Goal: Task Accomplishment & Management: Complete application form

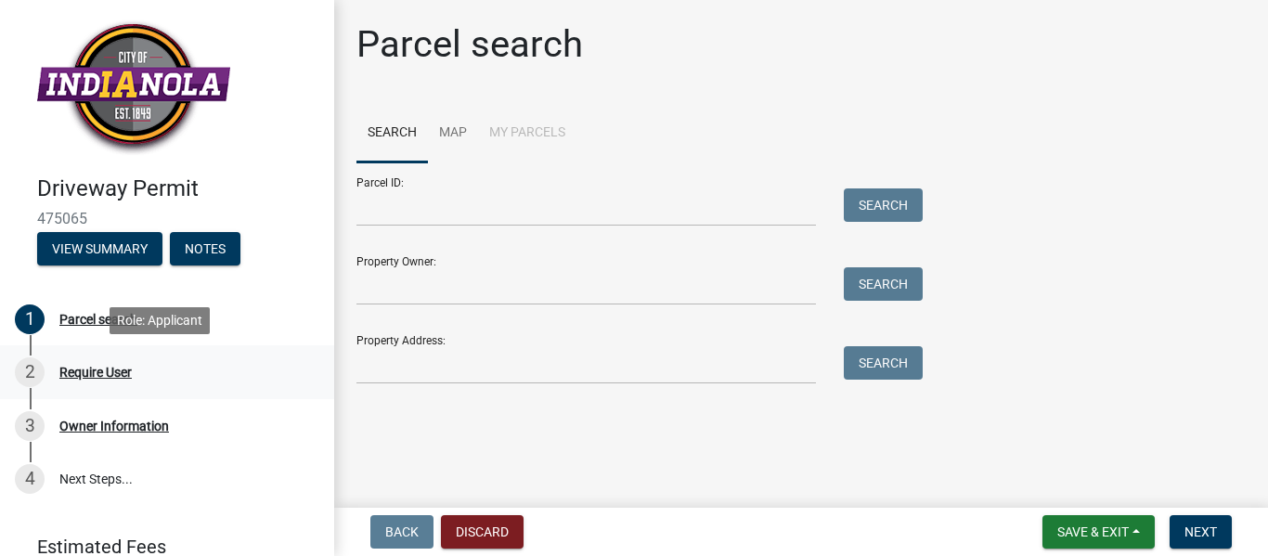
click at [116, 373] on div "Require User" at bounding box center [95, 372] width 72 height 13
click at [73, 316] on div "Parcel search" at bounding box center [98, 319] width 78 height 13
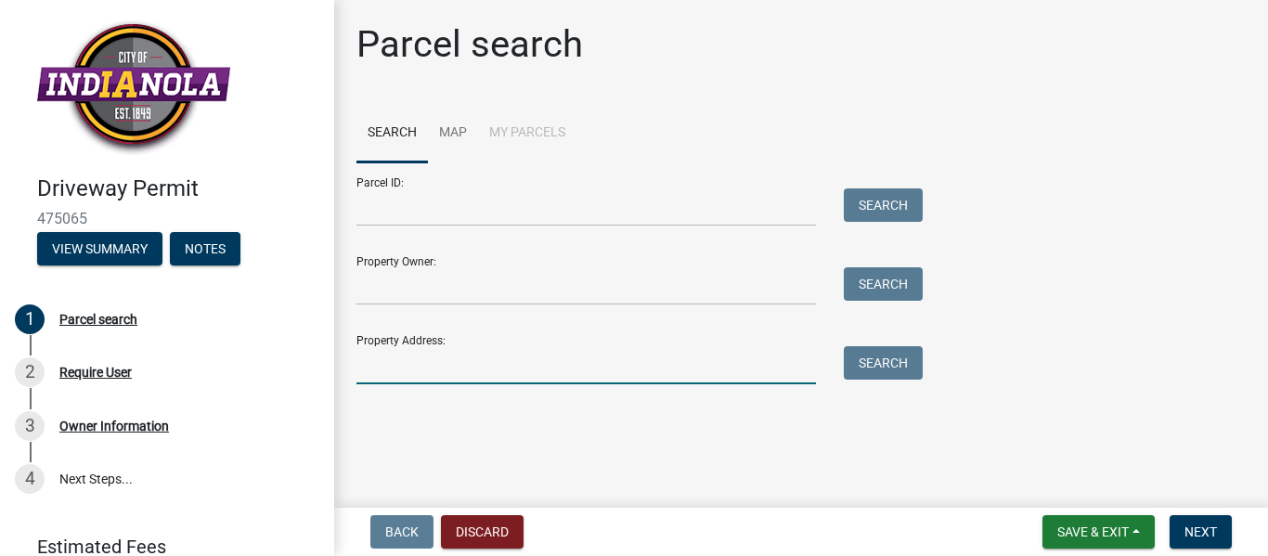
click at [542, 373] on input "Property Address:" at bounding box center [585, 365] width 459 height 38
type input "[STREET_ADDRESS]"
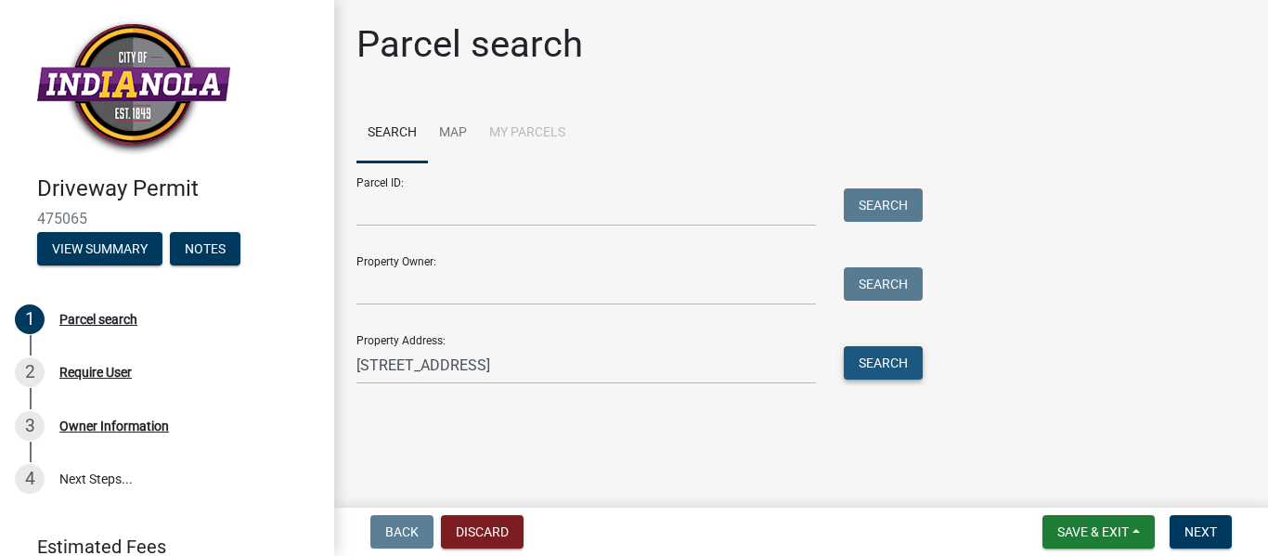
click at [887, 359] on button "Search" at bounding box center [883, 362] width 79 height 33
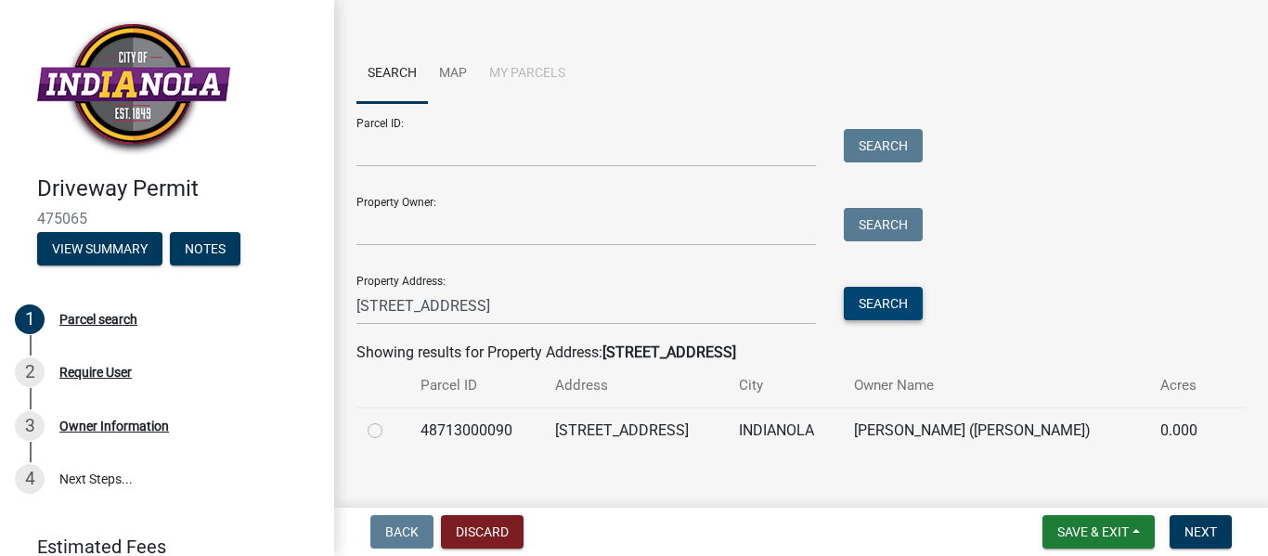
scroll to position [84, 0]
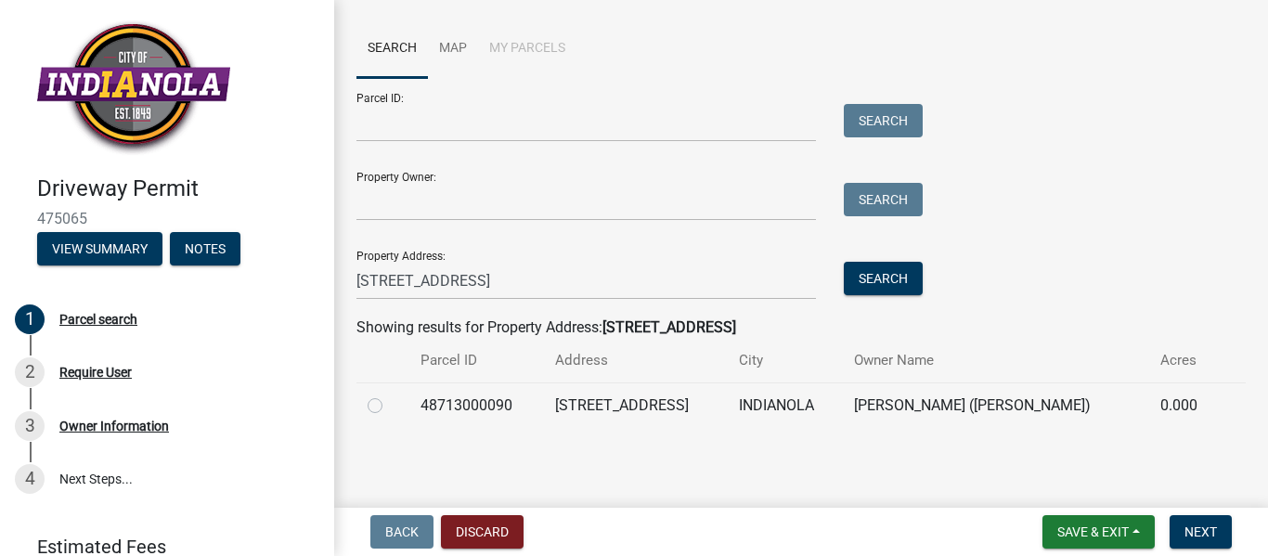
click at [390, 394] on label at bounding box center [390, 394] width 0 height 0
click at [390, 405] on input "radio" at bounding box center [396, 400] width 12 height 12
radio input "true"
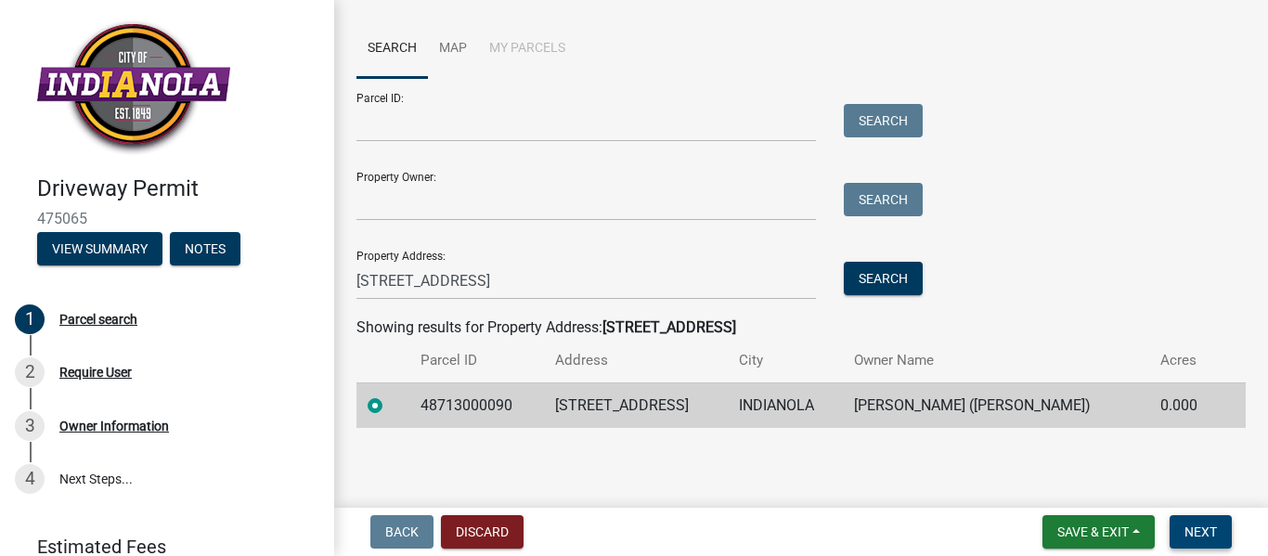
click at [1200, 533] on span "Next" at bounding box center [1200, 531] width 32 height 15
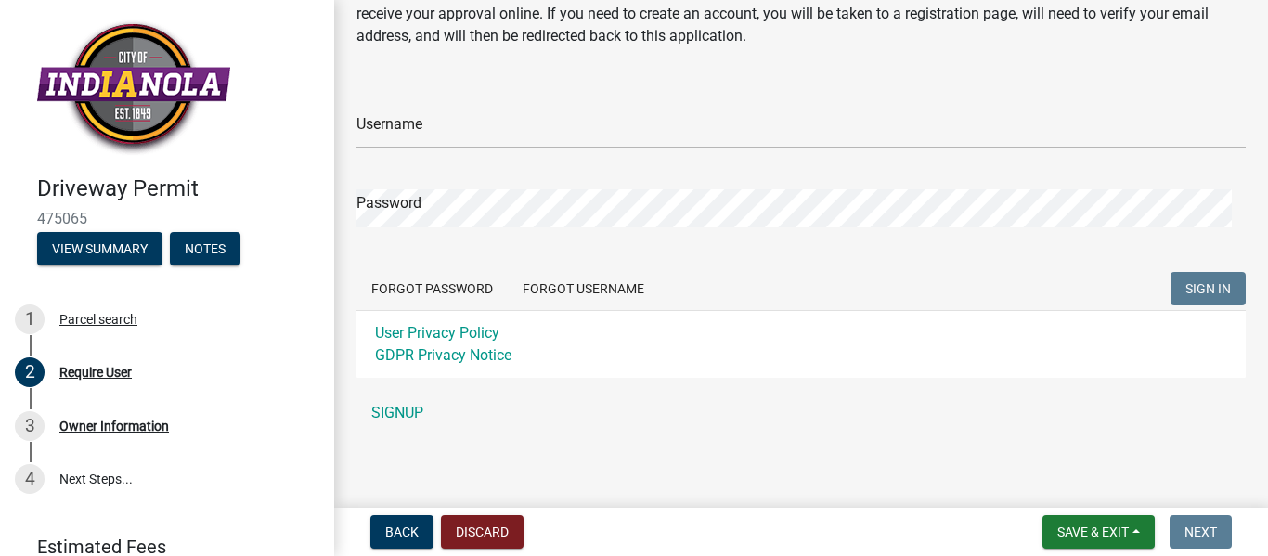
scroll to position [97, 0]
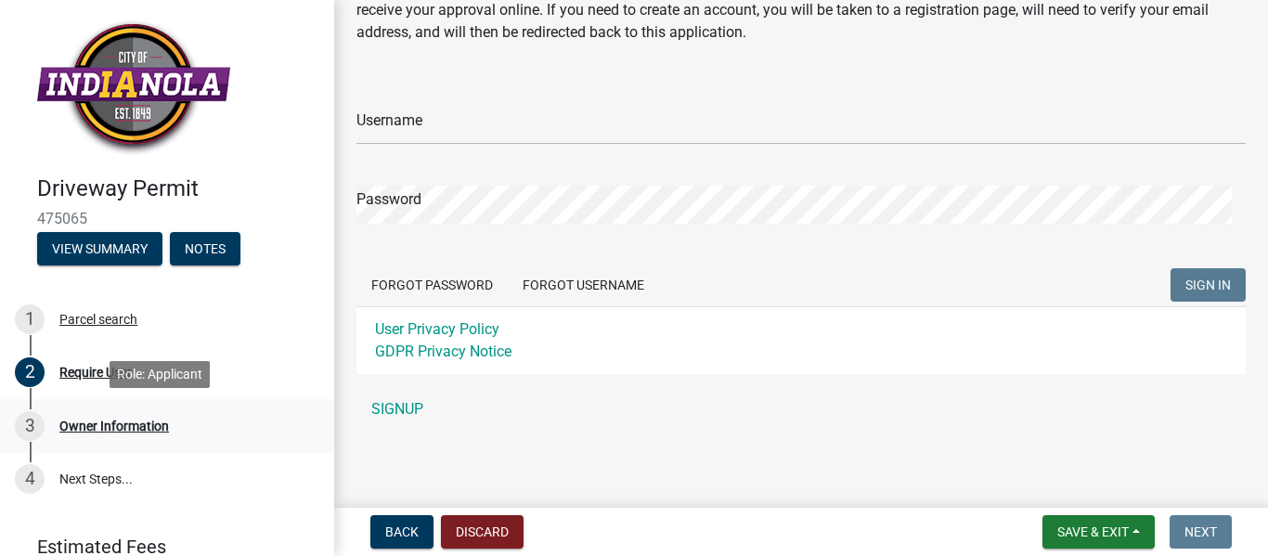
click at [144, 428] on div "Owner Information" at bounding box center [114, 426] width 110 height 13
click at [95, 480] on link "4 Next Steps..." at bounding box center [167, 480] width 334 height 54
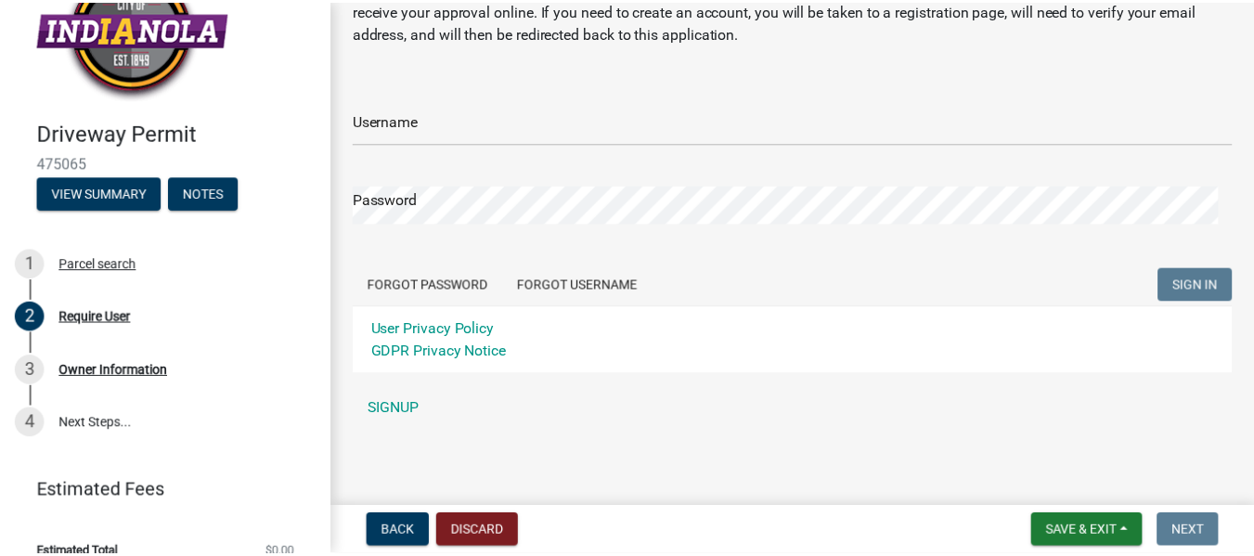
scroll to position [81, 0]
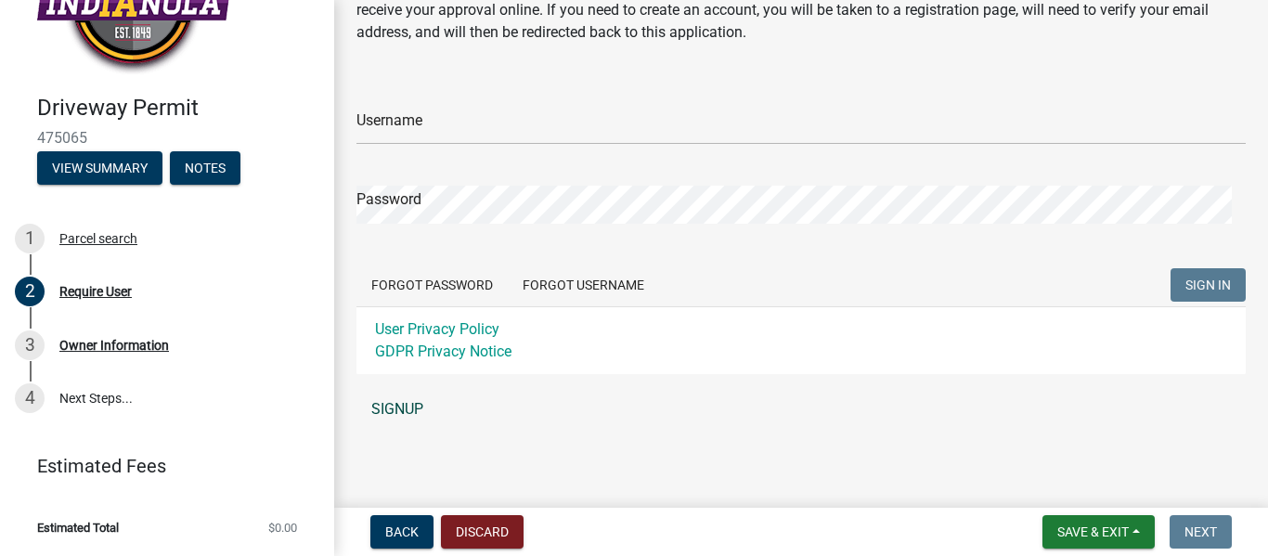
click at [392, 408] on link "SIGNUP" at bounding box center [800, 409] width 889 height 37
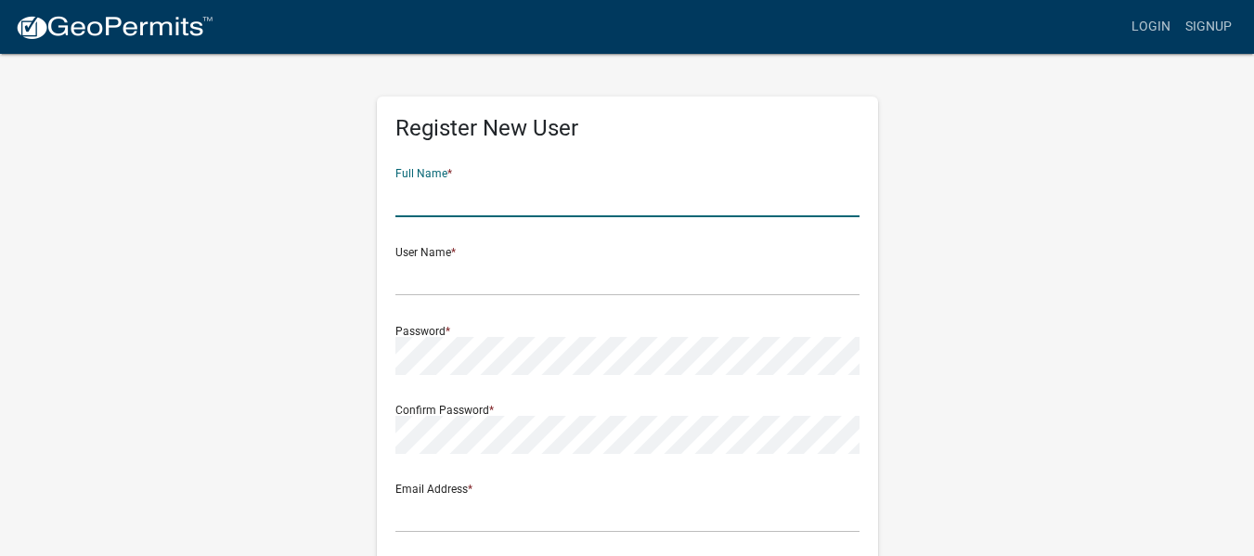
click at [431, 207] on input "text" at bounding box center [627, 198] width 464 height 38
type input "Eric Fanny"
type input "905 Sunset Dr"
type input "Indianola"
type input "IA"
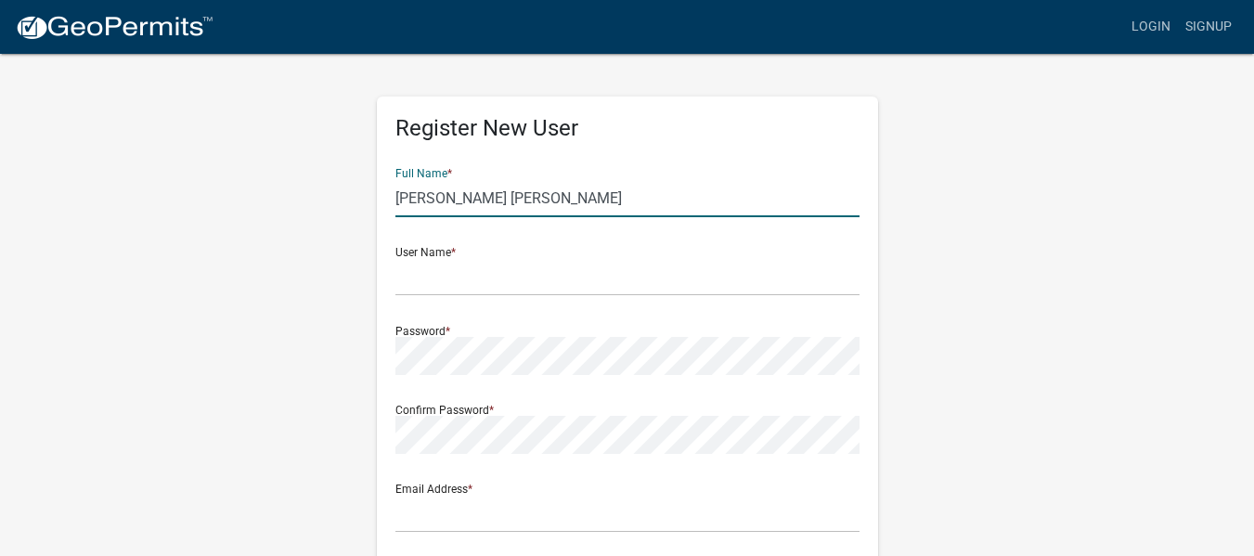
type input "50125-1077"
type input "6414255984"
type input "Eric Fanny"
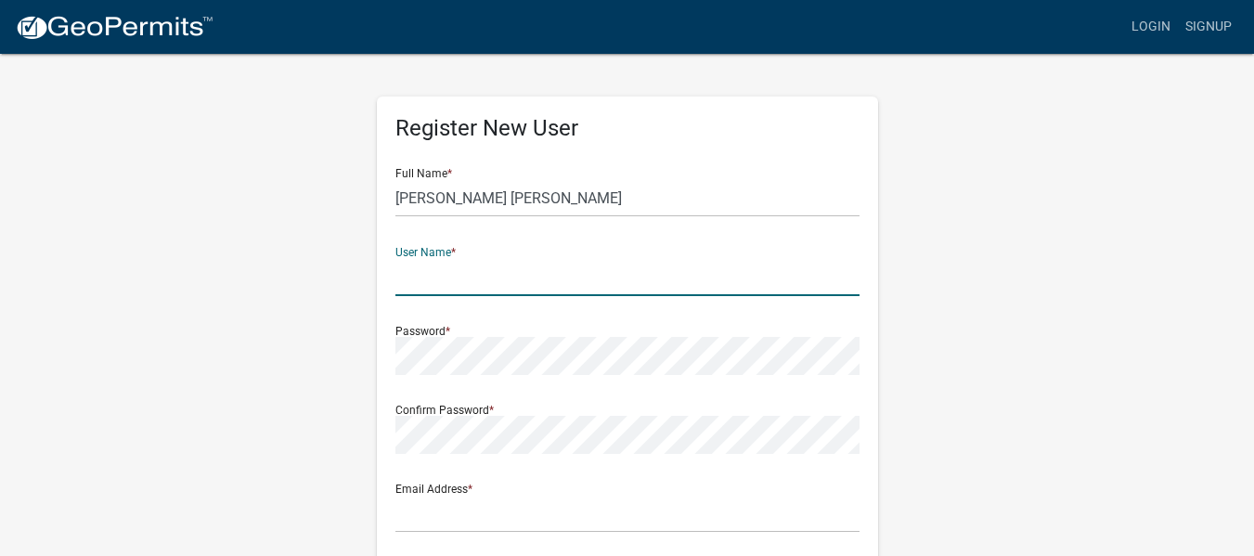
click at [433, 288] on input "text" at bounding box center [627, 277] width 464 height 38
type input "EricFanny"
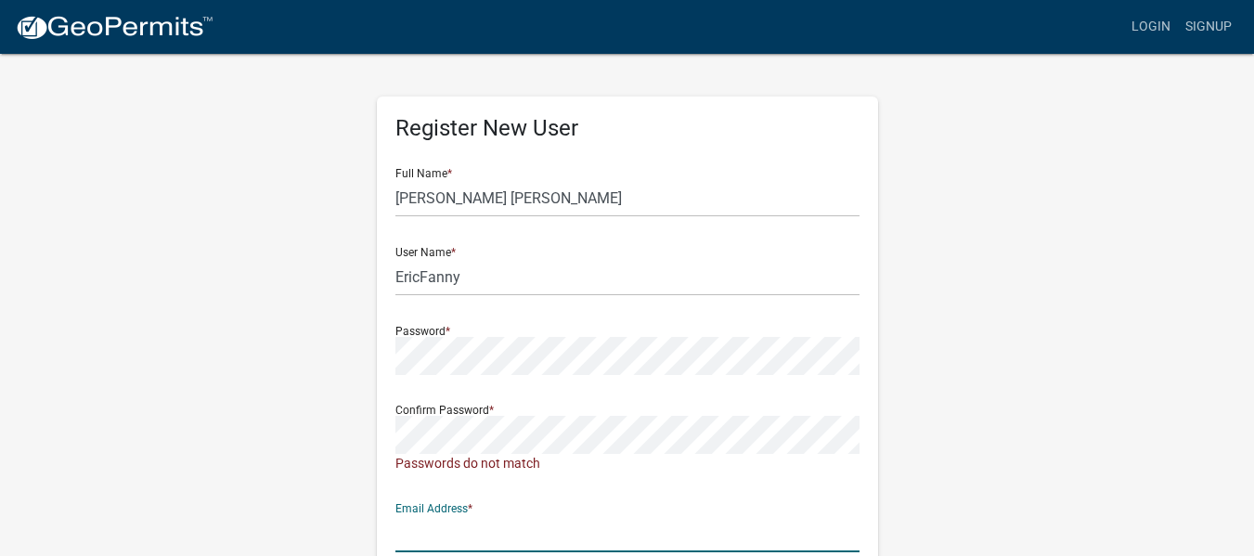
click at [498, 512] on div "Email Address *" at bounding box center [627, 520] width 464 height 64
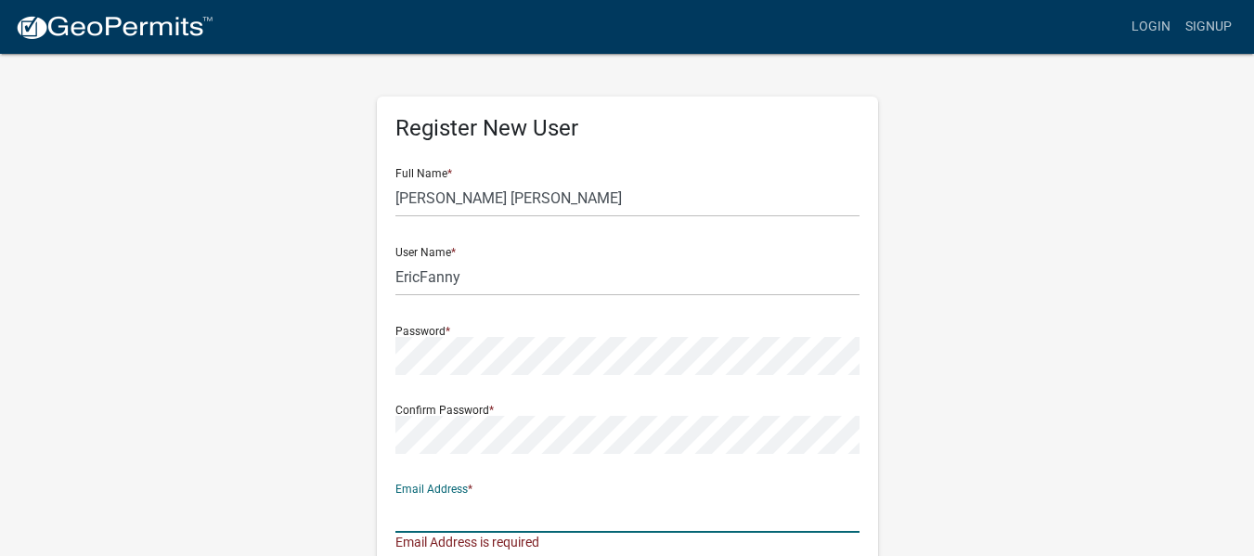
click at [430, 509] on input "text" at bounding box center [627, 514] width 464 height 38
type input "E"
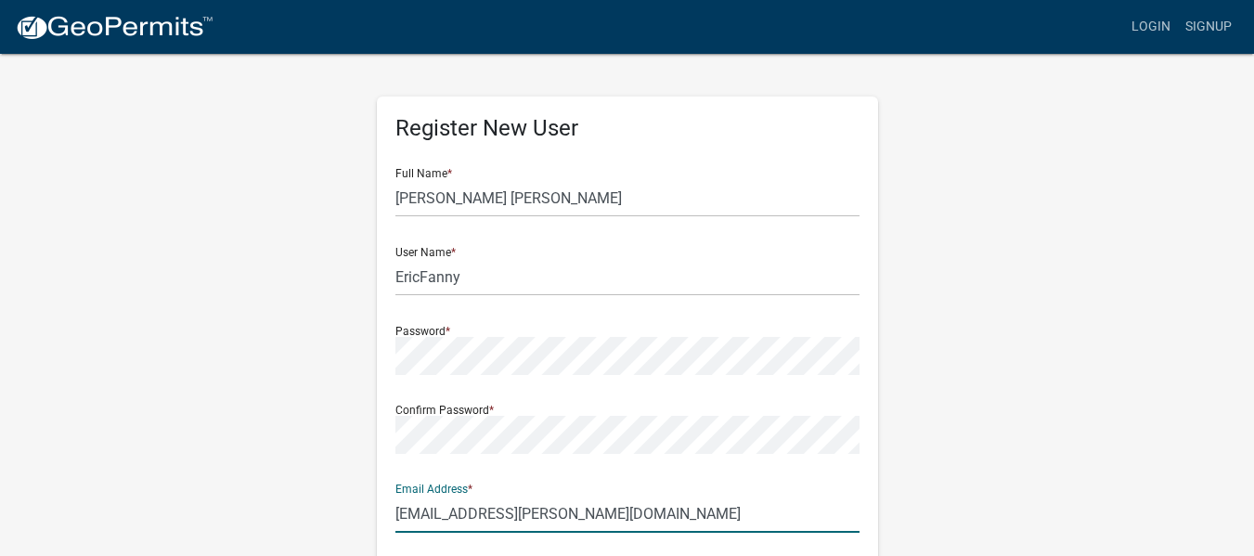
type input "ericf@woodruff.build"
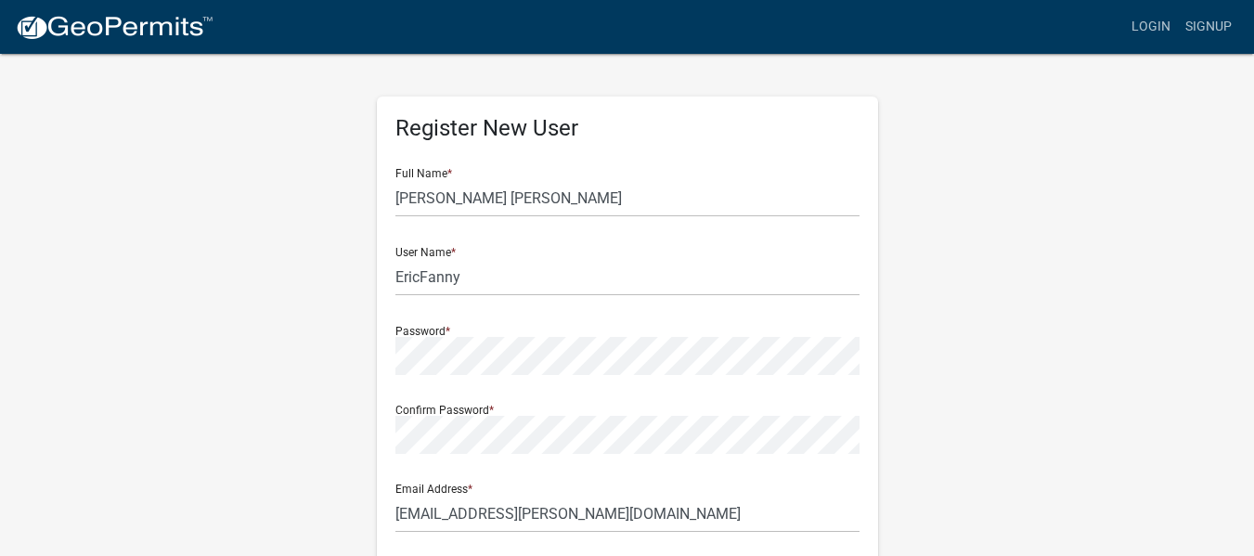
click at [990, 431] on div "Register New User Full Name * Eric Fanny User Name * EricFanny Password * Confi…" at bounding box center [627, 548] width 1058 height 993
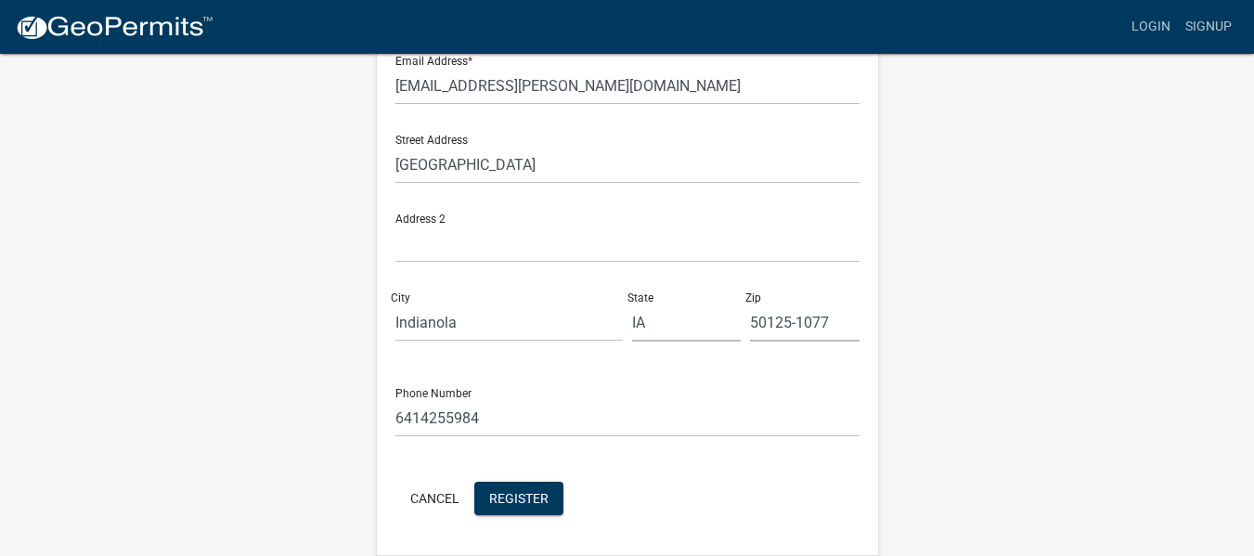
scroll to position [464, 0]
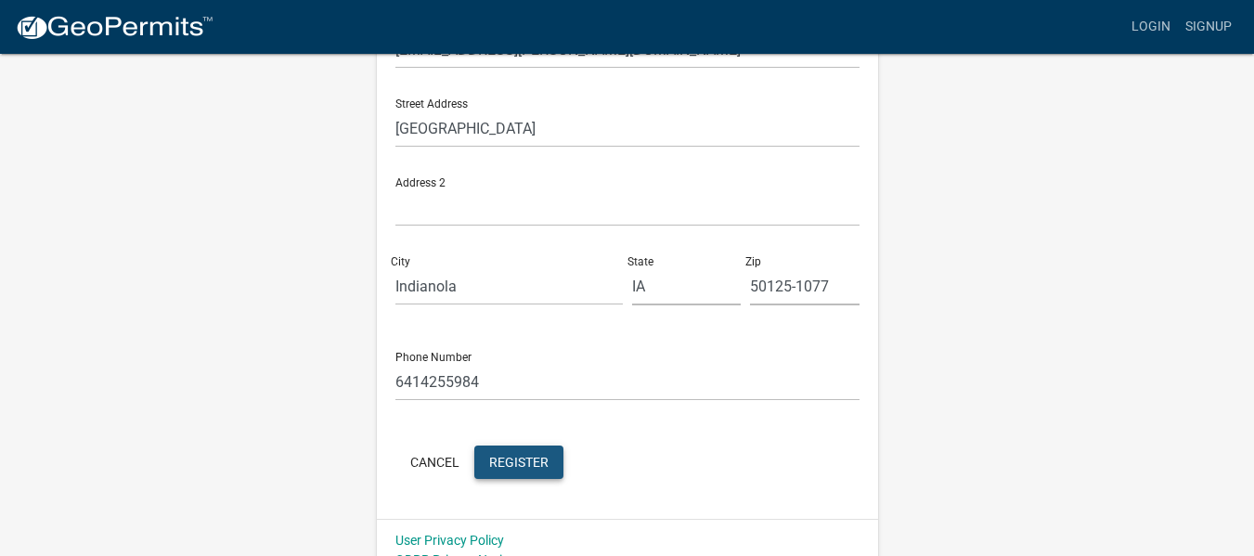
click at [512, 465] on span "Register" at bounding box center [518, 461] width 59 height 15
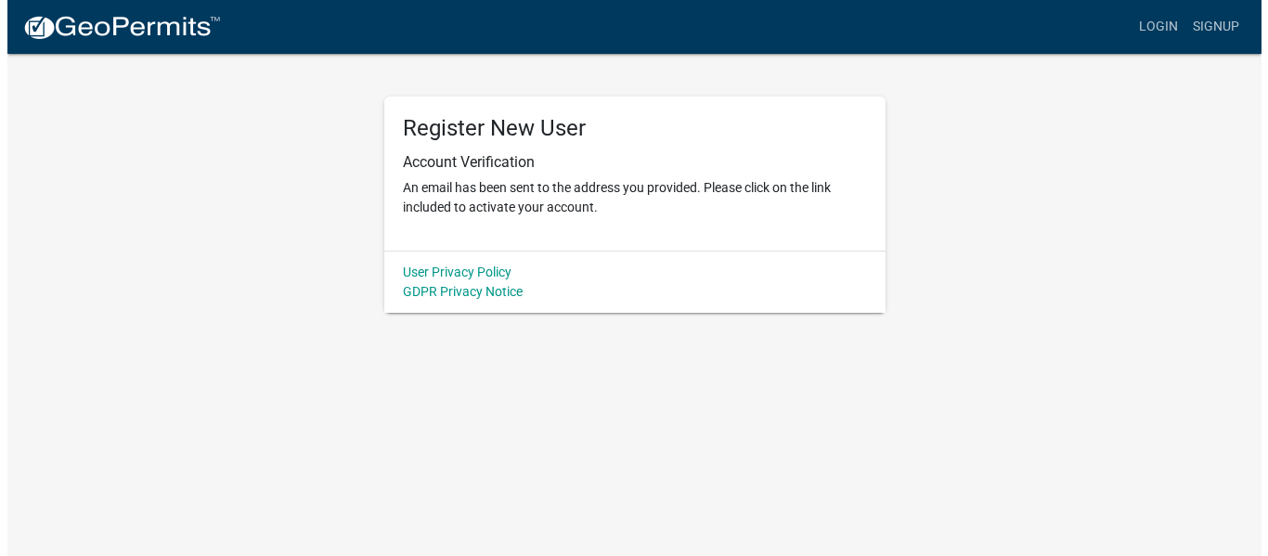
scroll to position [0, 0]
click at [464, 207] on p "An email has been sent to the address you provided. Please click on the link in…" at bounding box center [634, 197] width 464 height 39
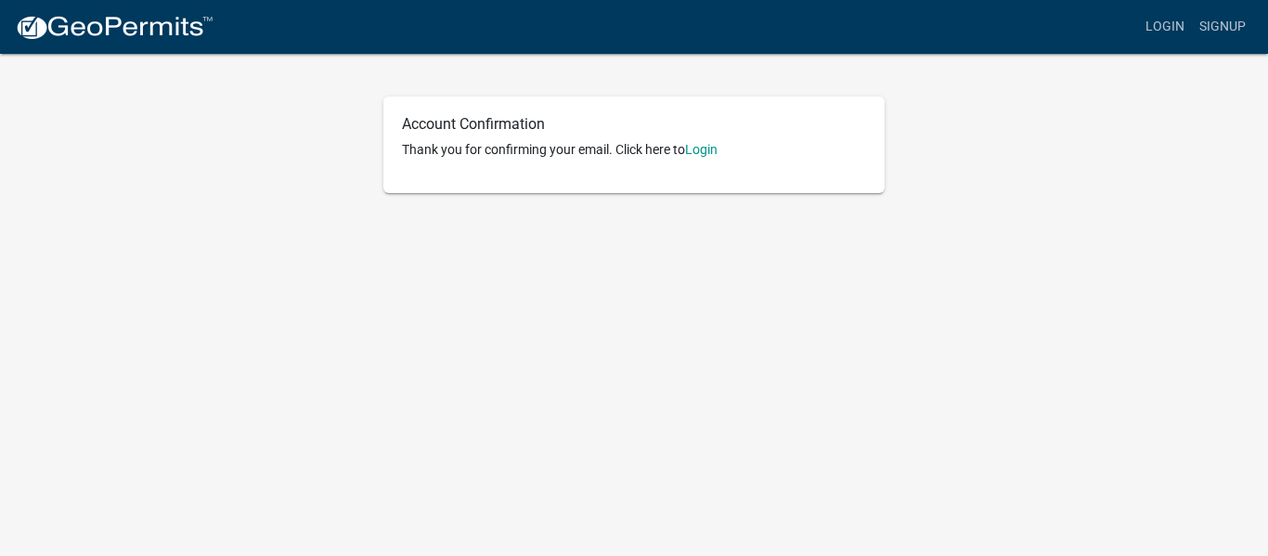
click at [587, 158] on p "Thank you for confirming your email. Click here to [GEOGRAPHIC_DATA]" at bounding box center [634, 149] width 464 height 19
click at [700, 153] on link "Login" at bounding box center [701, 149] width 32 height 15
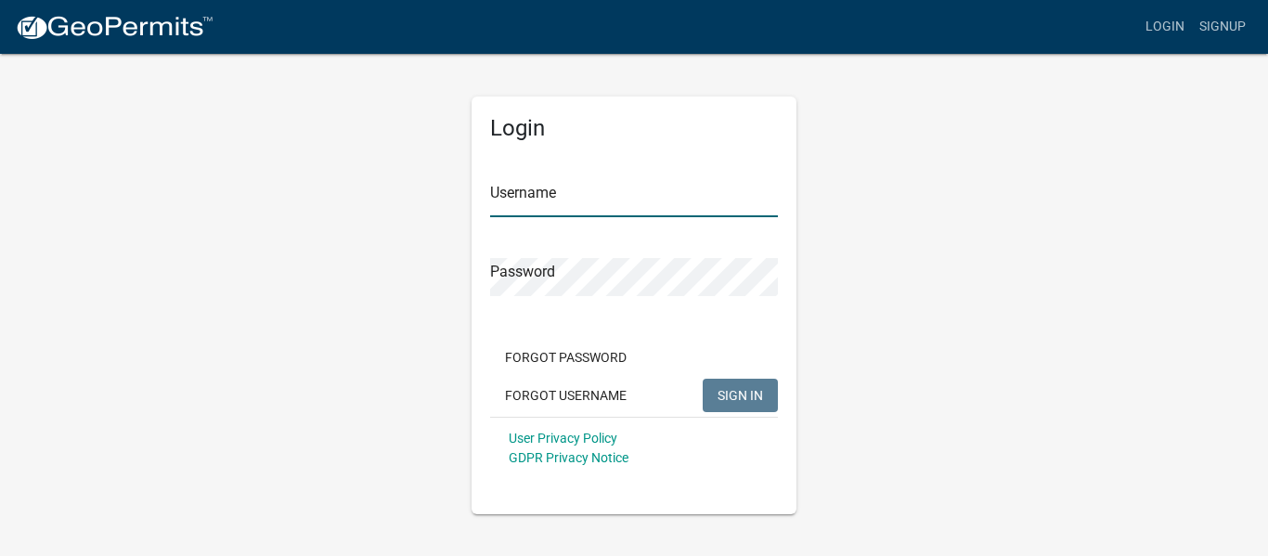
type input "EricFanny"
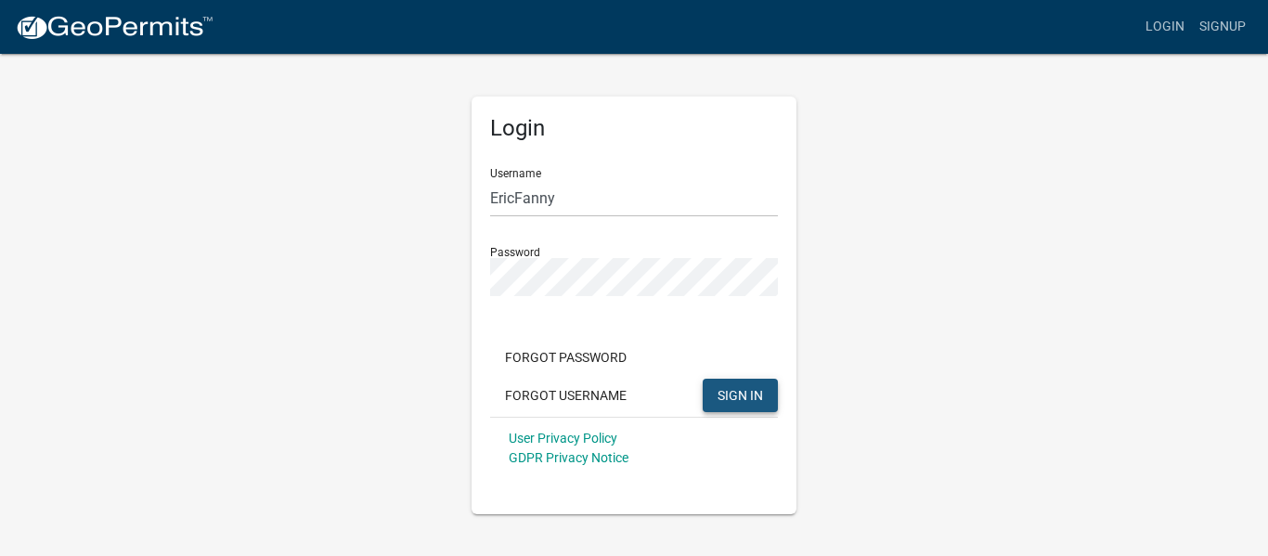
click at [735, 393] on span "SIGN IN" at bounding box center [739, 394] width 45 height 15
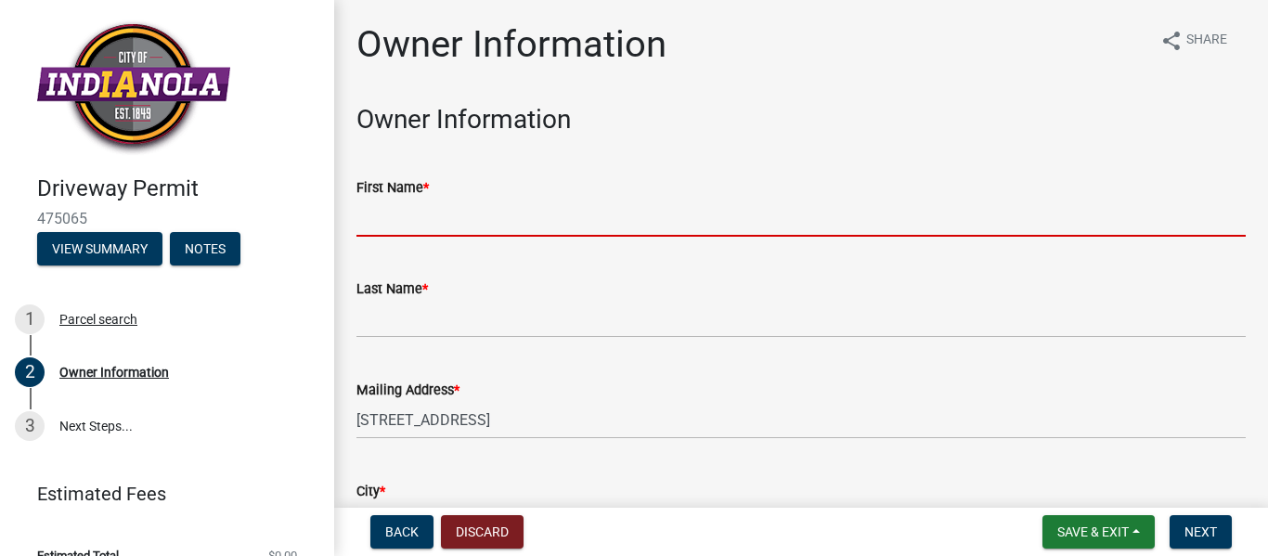
click at [460, 220] on input "First Name *" at bounding box center [800, 218] width 889 height 38
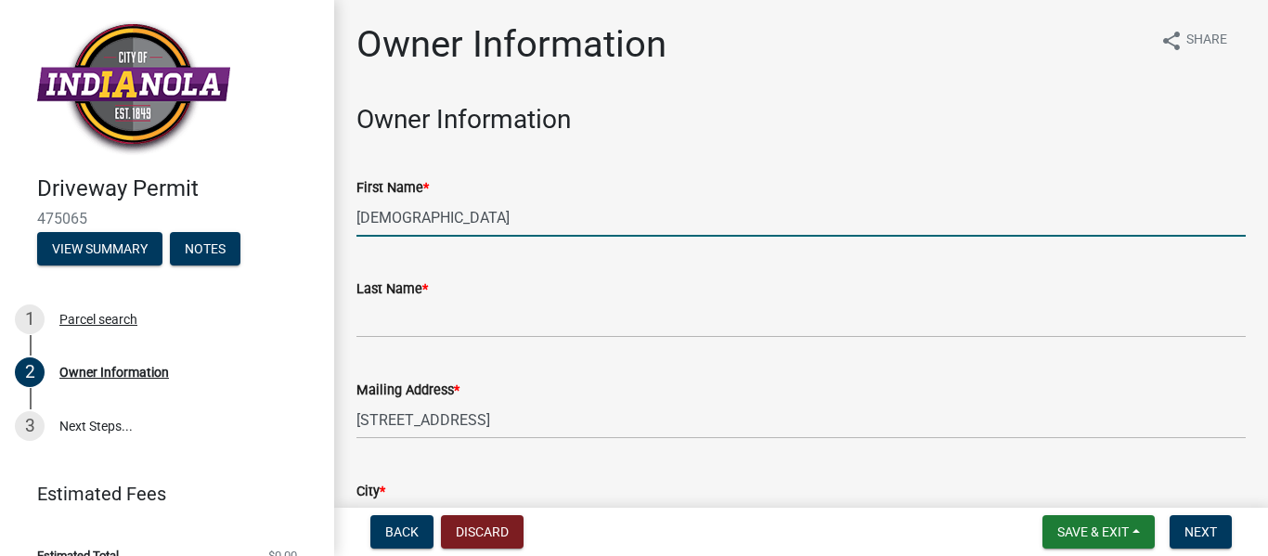
type input "[DEMOGRAPHIC_DATA]"
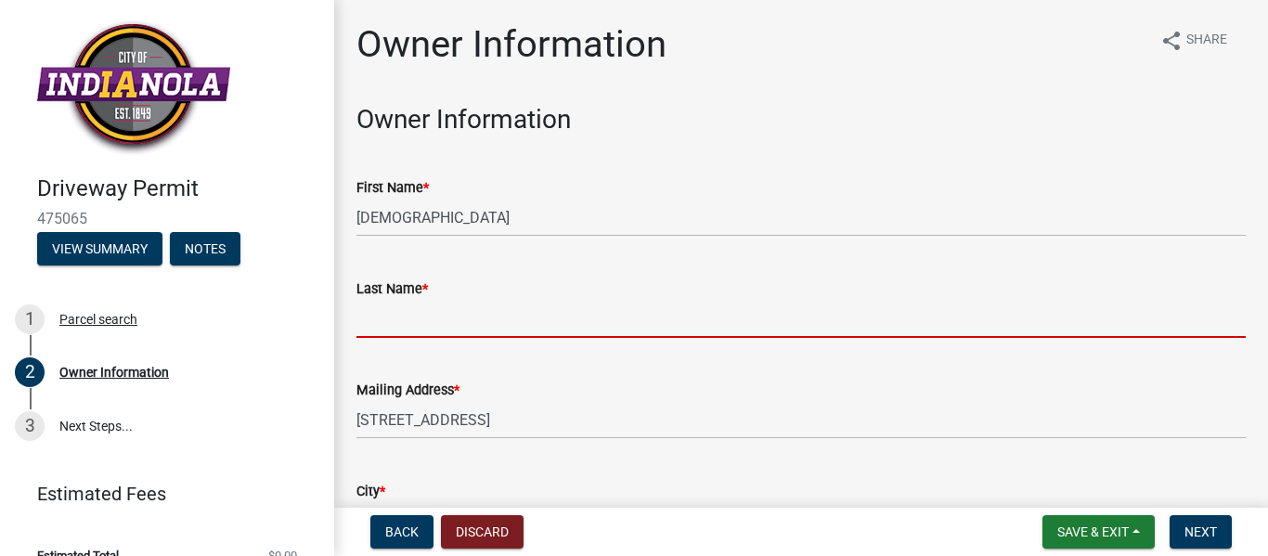
click at [417, 319] on input "Last Name *" at bounding box center [800, 319] width 889 height 38
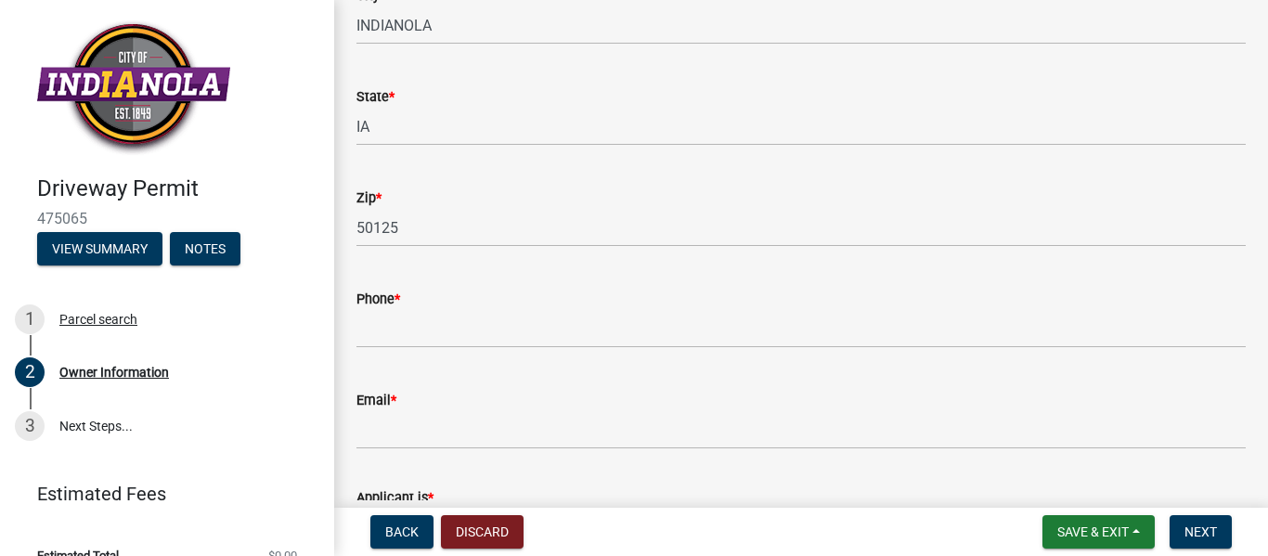
scroll to position [557, 0]
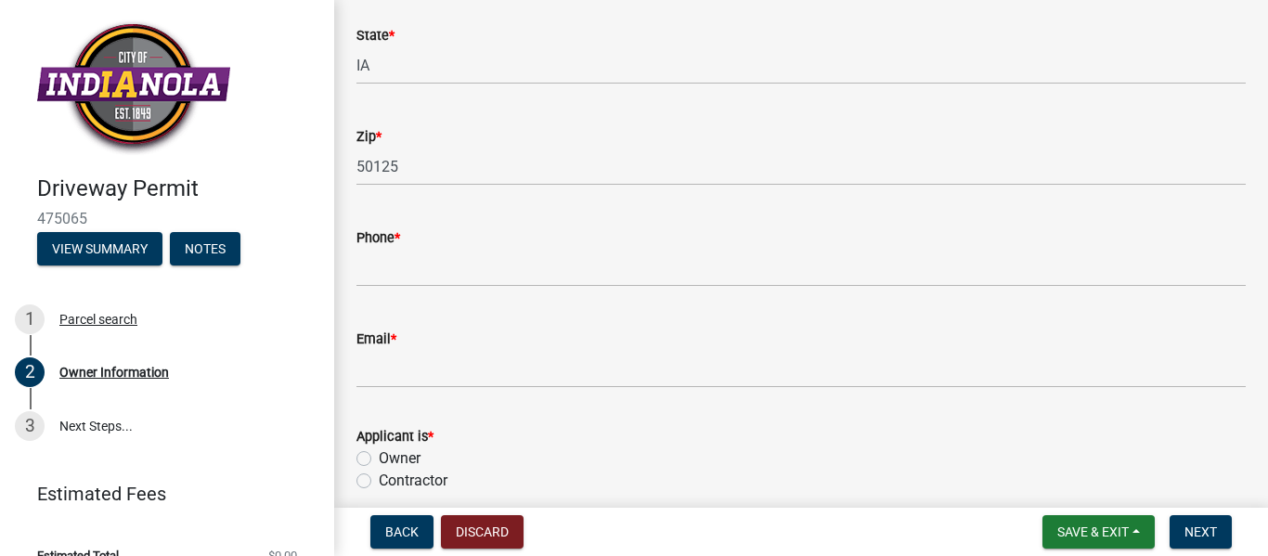
type input "[PERSON_NAME]"
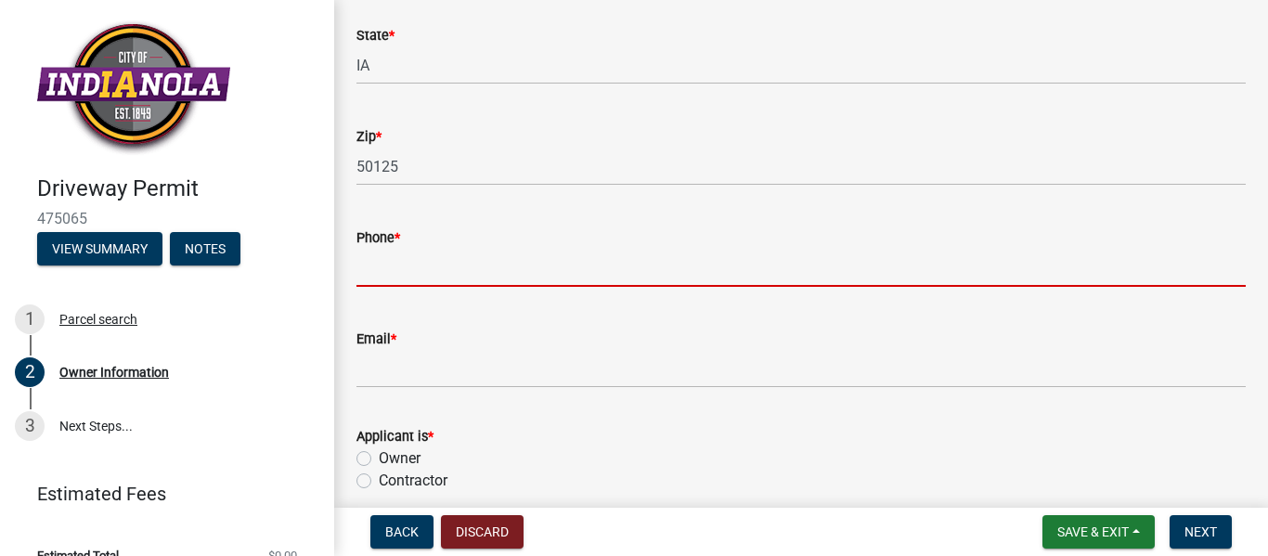
click at [409, 266] on input "Phone *" at bounding box center [800, 268] width 889 height 38
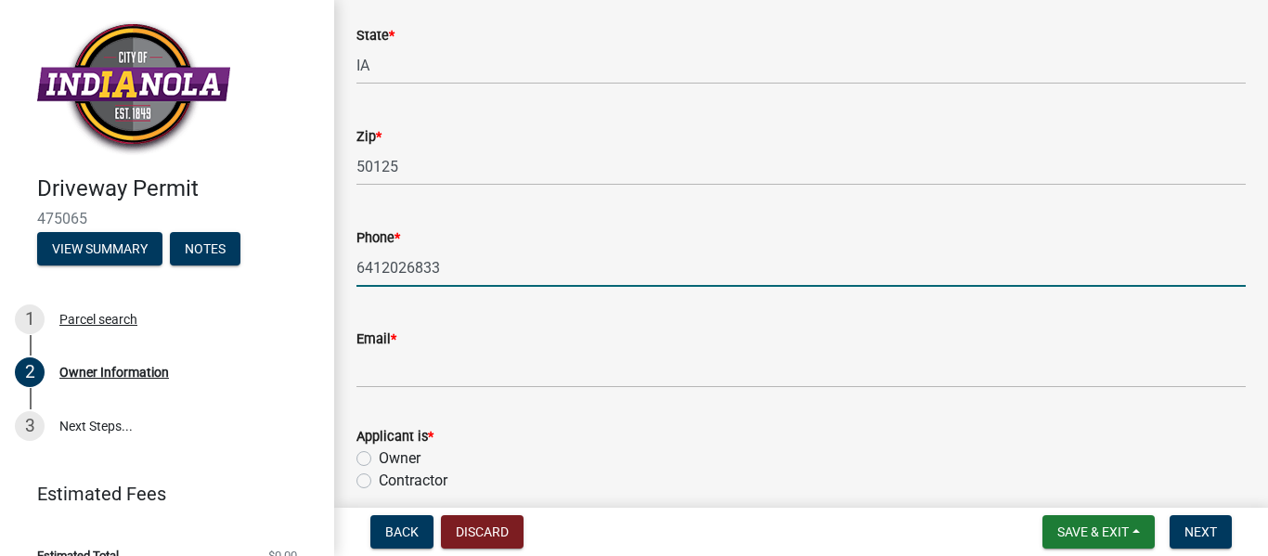
type input "6412026833"
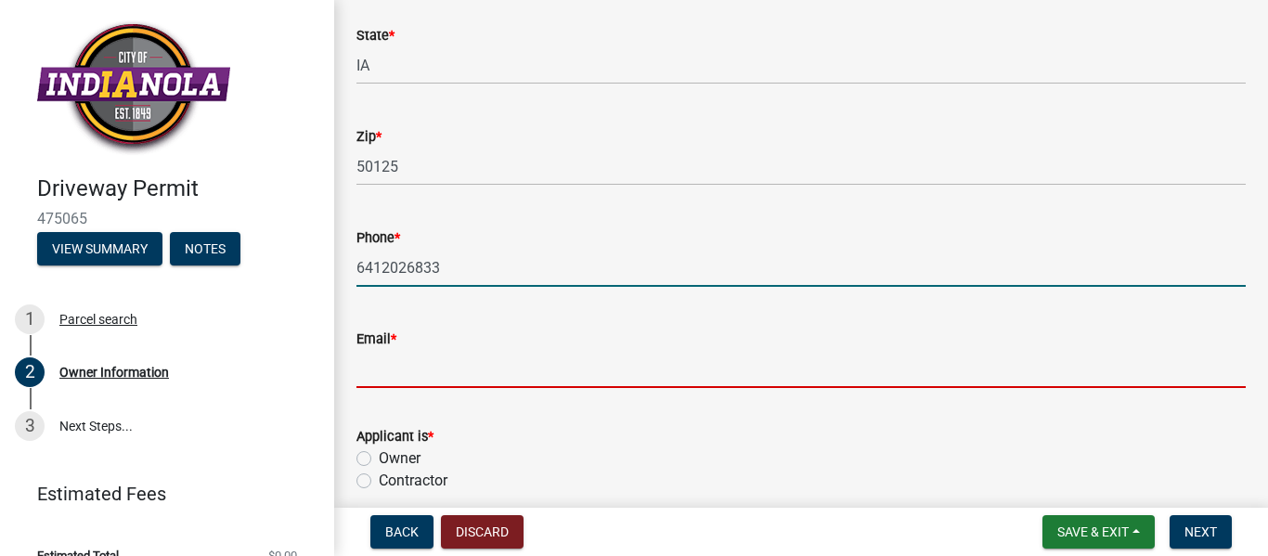
click at [411, 380] on input "Email *" at bounding box center [800, 369] width 889 height 38
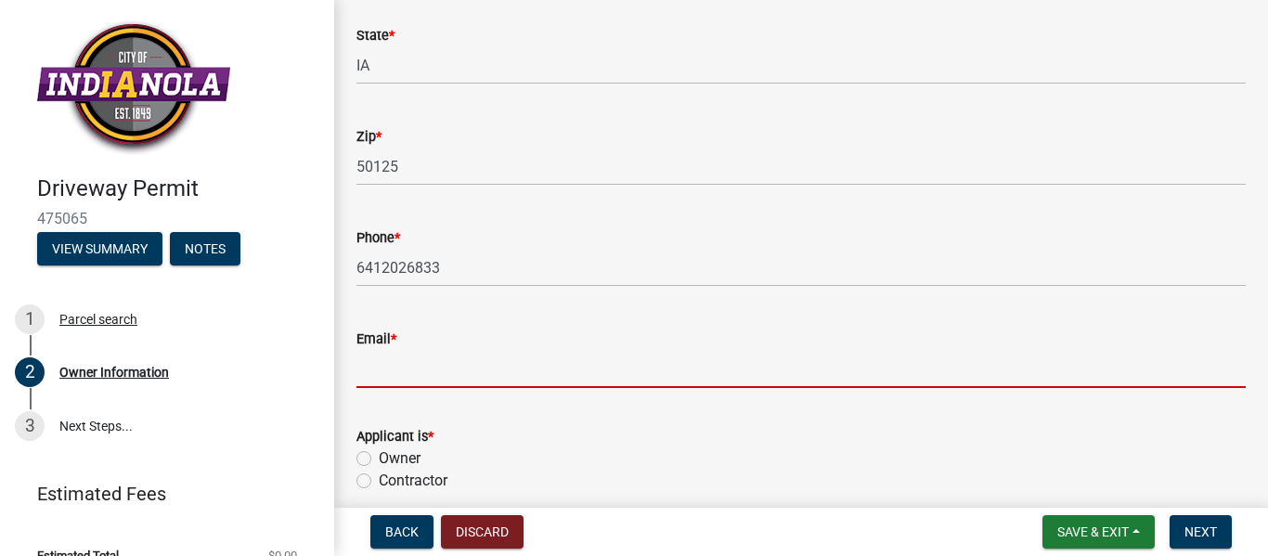
type input "S"
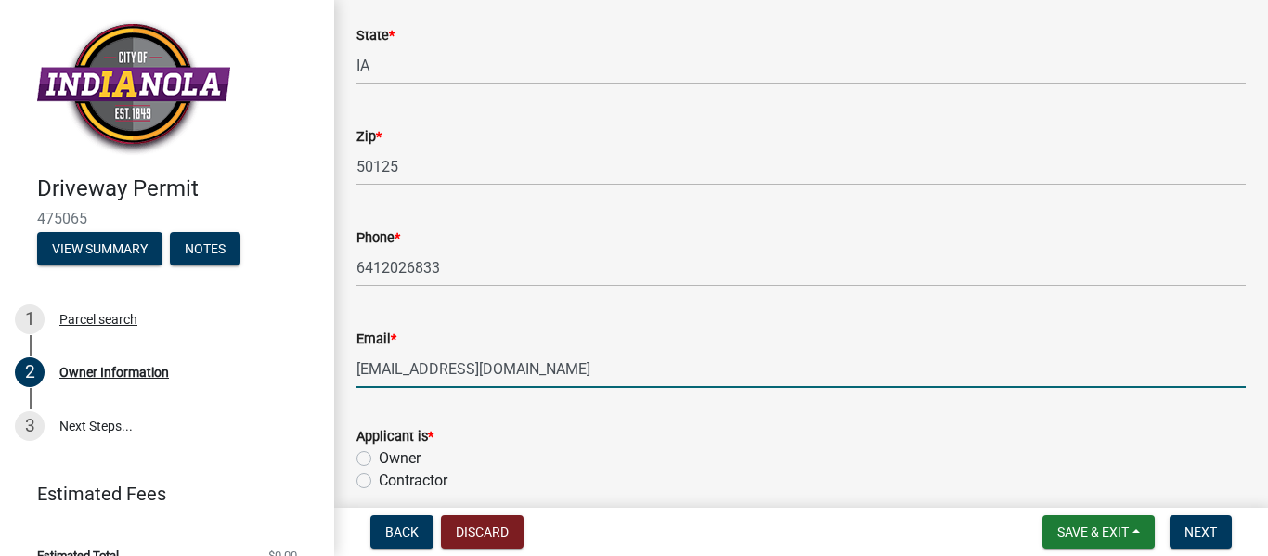
type input "[EMAIL_ADDRESS][DOMAIN_NAME]"
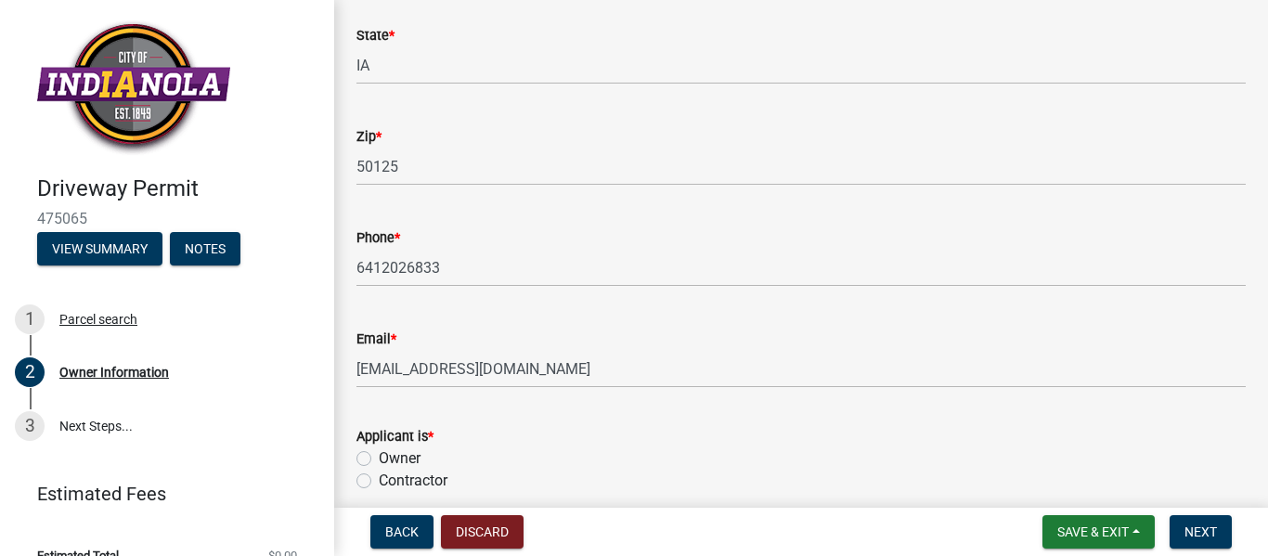
click at [379, 459] on label "Owner" at bounding box center [400, 458] width 42 height 22
click at [379, 459] on input "Owner" at bounding box center [385, 453] width 12 height 12
radio input "true"
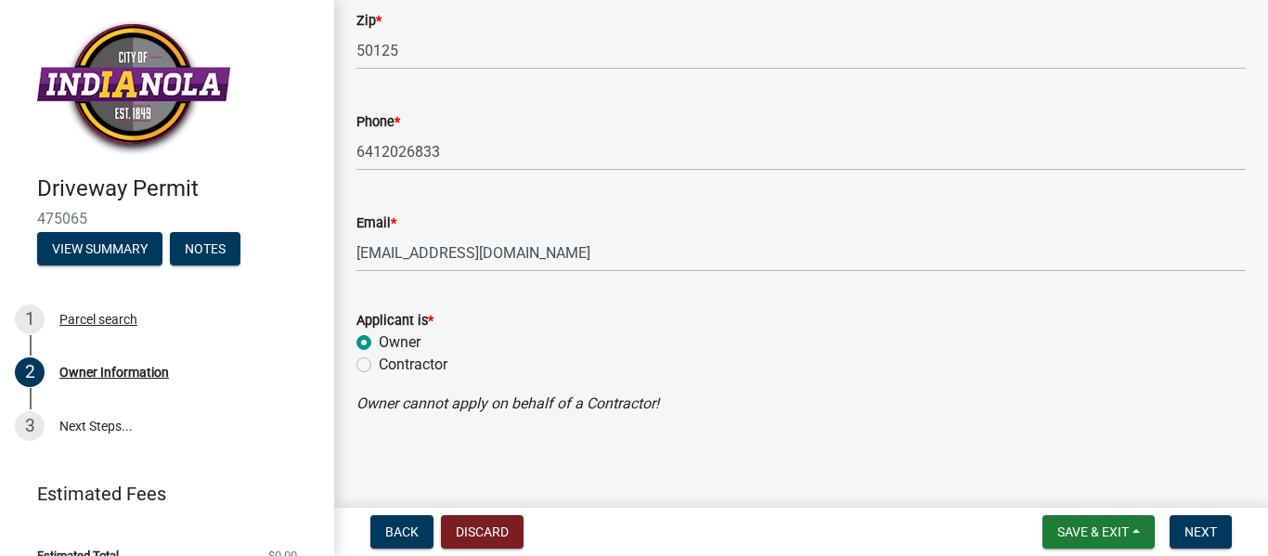
scroll to position [675, 0]
click at [1188, 536] on span "Next" at bounding box center [1200, 531] width 32 height 15
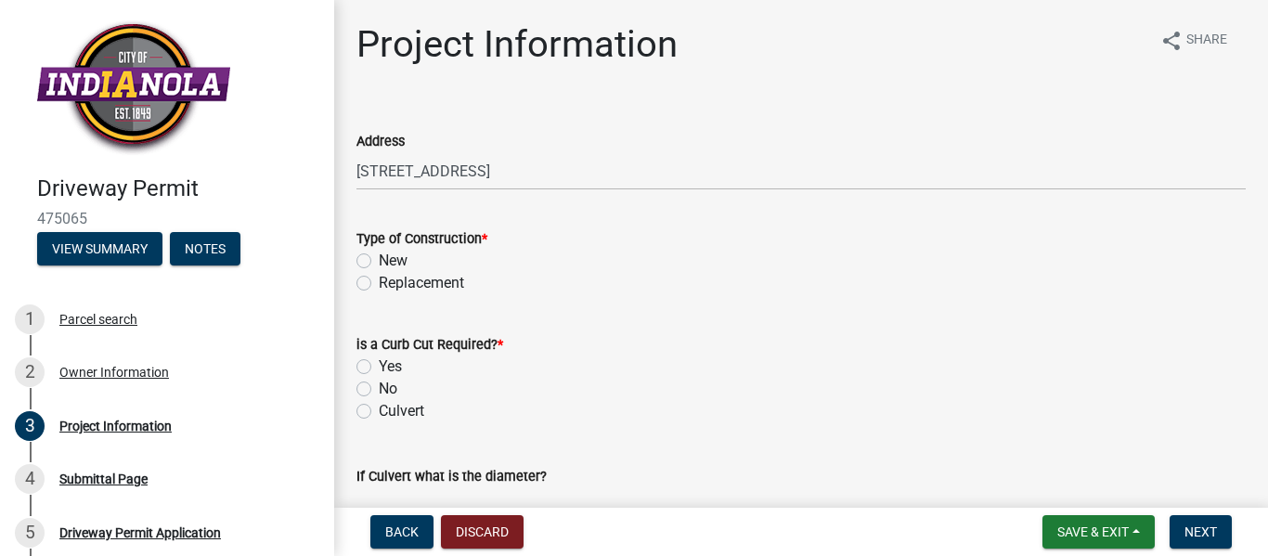
click at [379, 259] on label "New" at bounding box center [393, 261] width 29 height 22
click at [379, 259] on input "New" at bounding box center [385, 256] width 12 height 12
radio input "true"
click at [379, 390] on label "No" at bounding box center [388, 389] width 19 height 22
click at [379, 390] on input "No" at bounding box center [385, 384] width 12 height 12
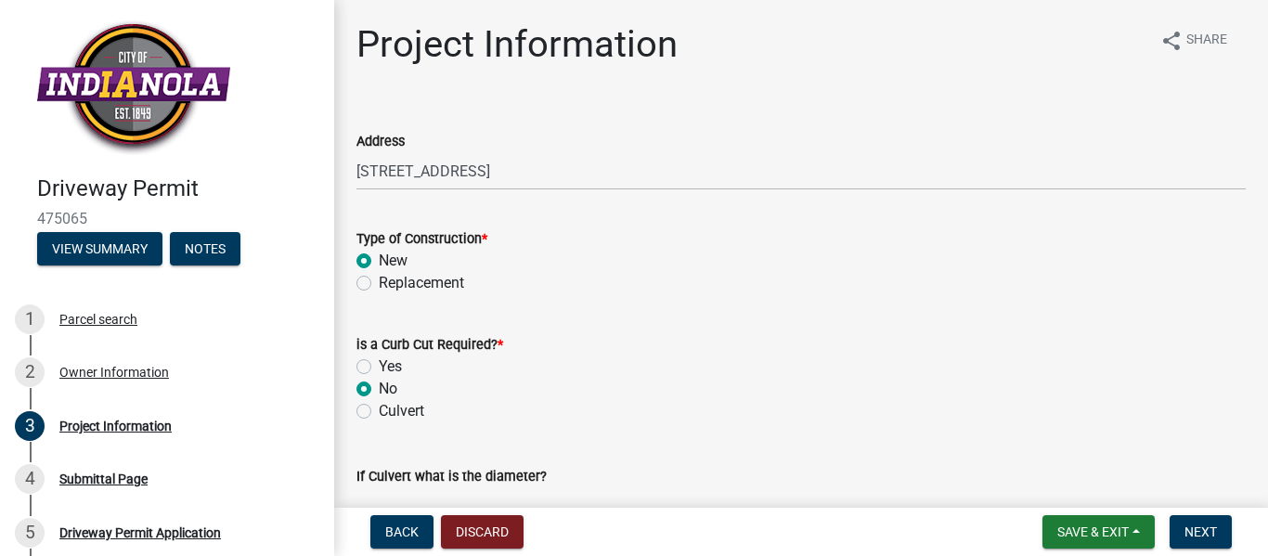
radio input "true"
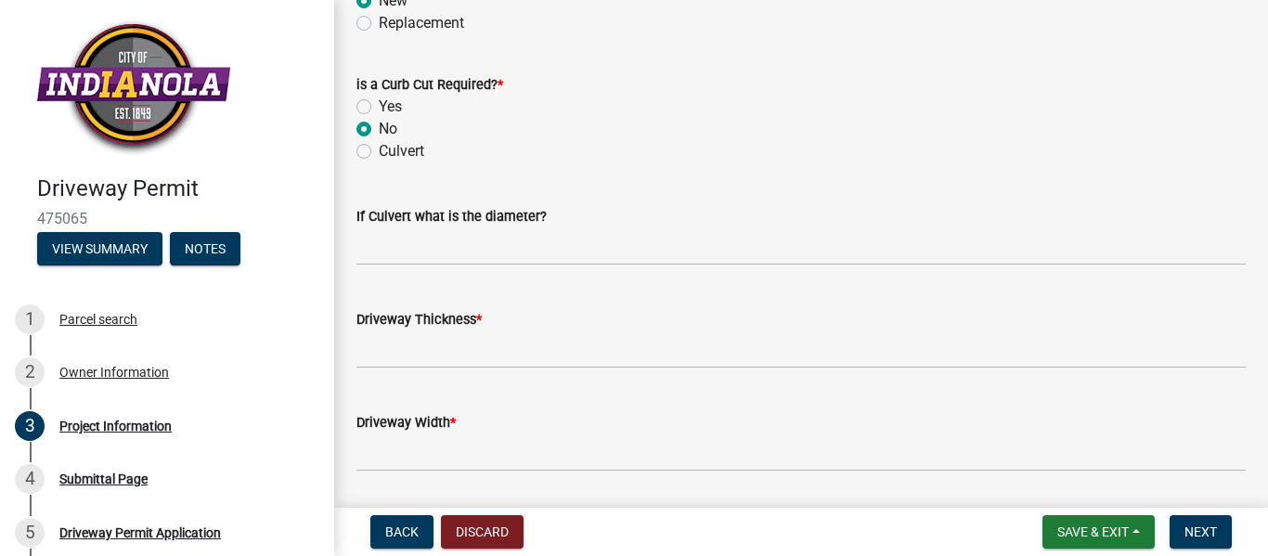
scroll to position [278, 0]
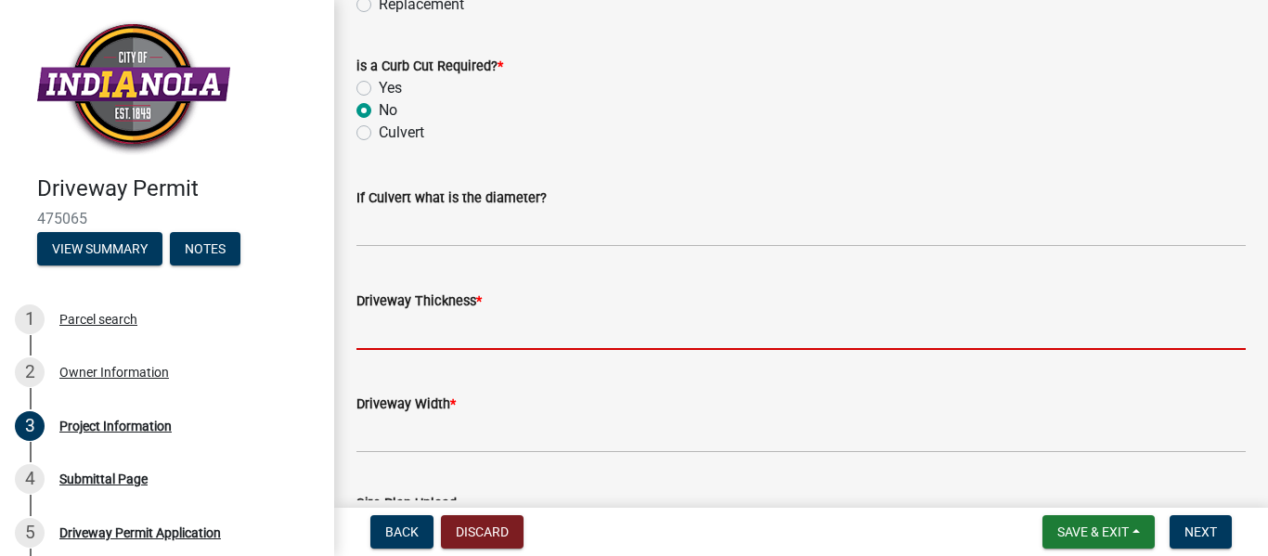
click at [417, 337] on input "text" at bounding box center [800, 331] width 889 height 38
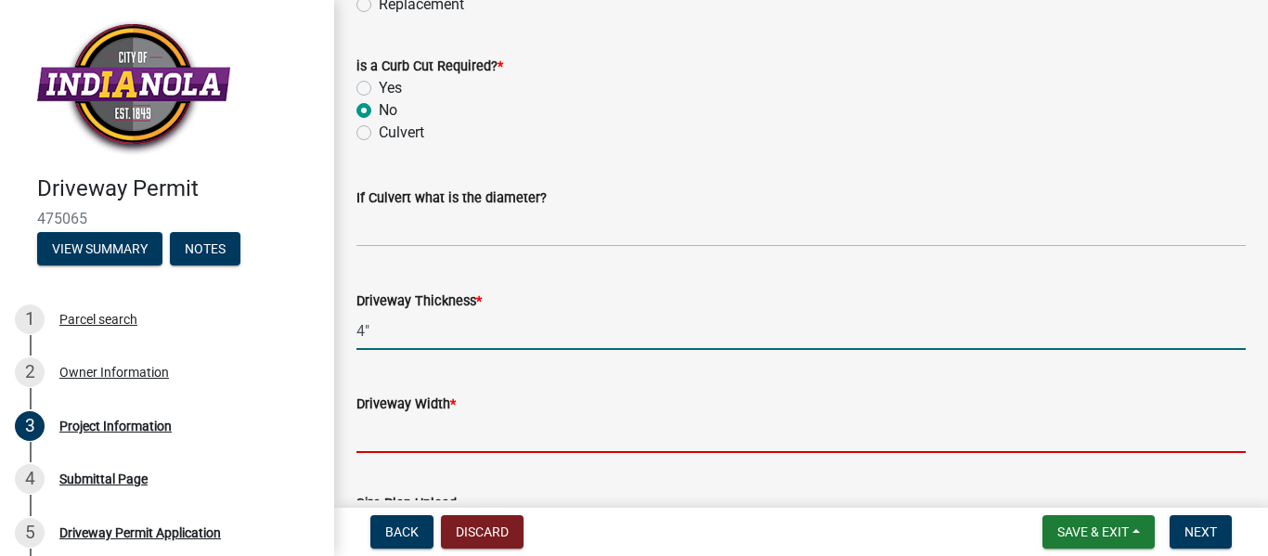
type input "4"
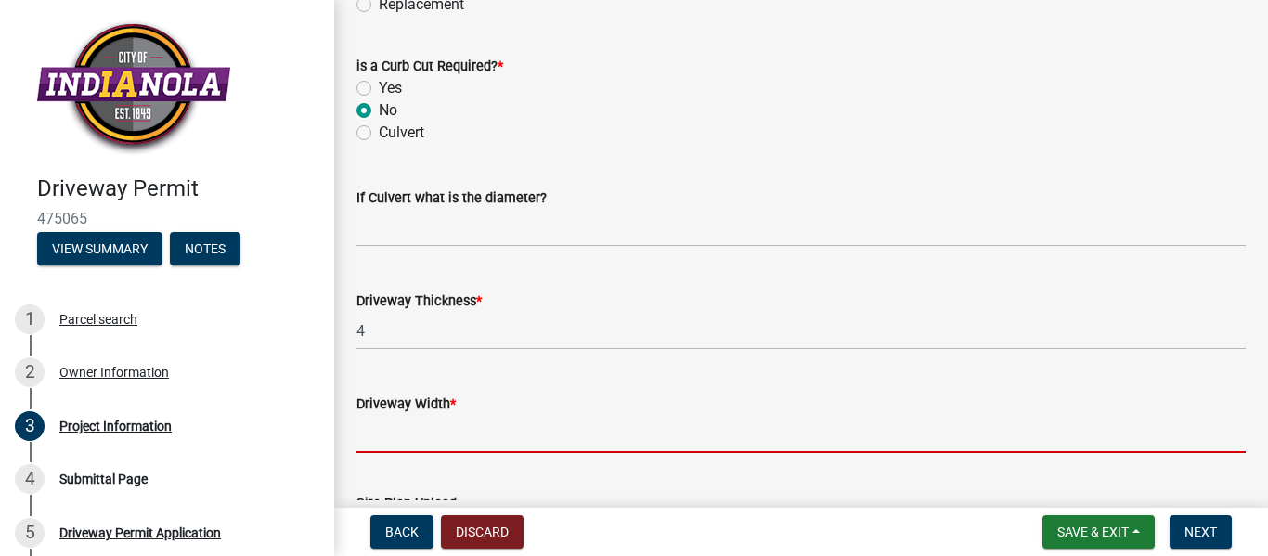
click at [430, 440] on input "text" at bounding box center [800, 434] width 889 height 38
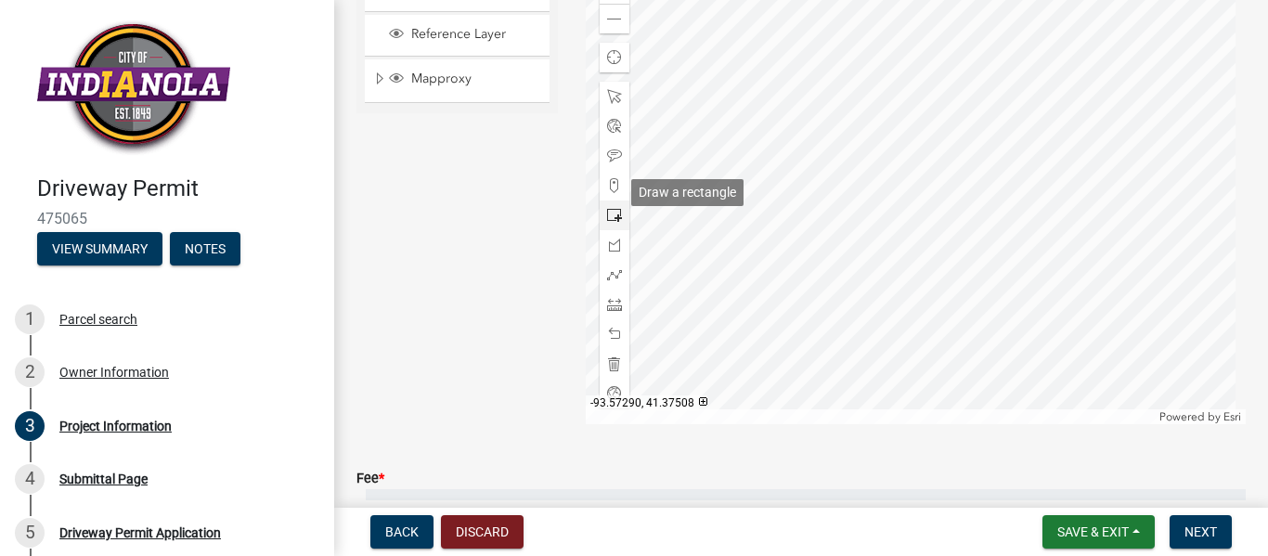
scroll to position [1298, 0]
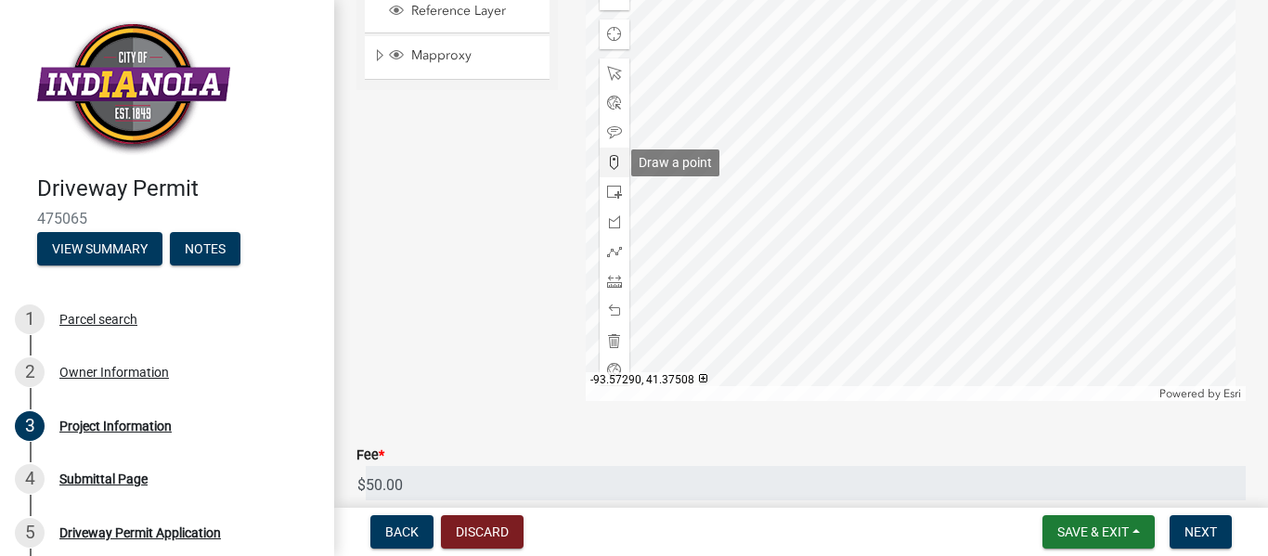
type input "10"
click at [611, 167] on span at bounding box center [614, 162] width 15 height 15
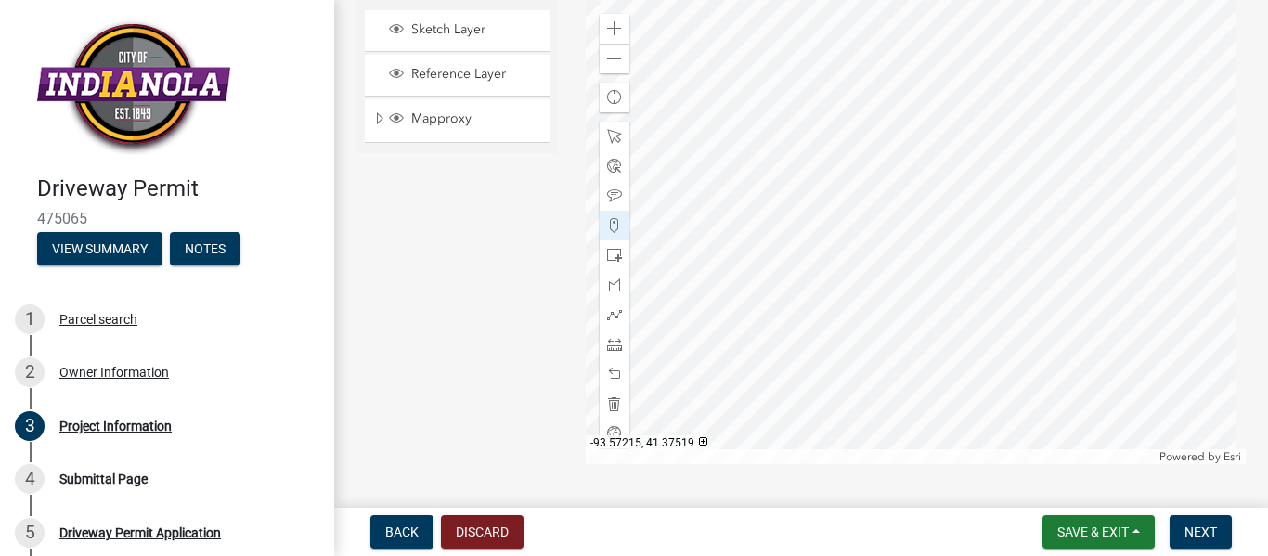
click at [846, 218] on div at bounding box center [916, 232] width 660 height 464
click at [618, 32] on span at bounding box center [614, 28] width 15 height 15
click at [980, 98] on div at bounding box center [916, 232] width 660 height 464
click at [611, 283] on span at bounding box center [614, 285] width 15 height 15
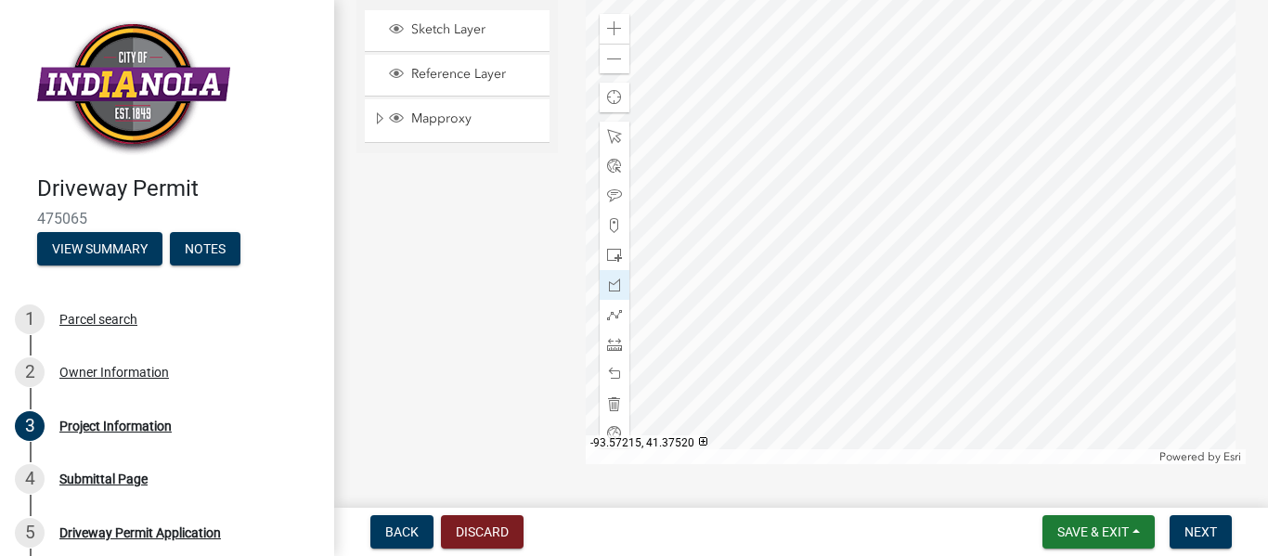
click at [892, 132] on div at bounding box center [916, 232] width 660 height 464
click at [658, 362] on div at bounding box center [916, 232] width 660 height 464
click at [693, 248] on div at bounding box center [916, 232] width 660 height 464
click at [743, 201] on div at bounding box center [916, 232] width 660 height 464
click at [794, 185] on div at bounding box center [916, 232] width 660 height 464
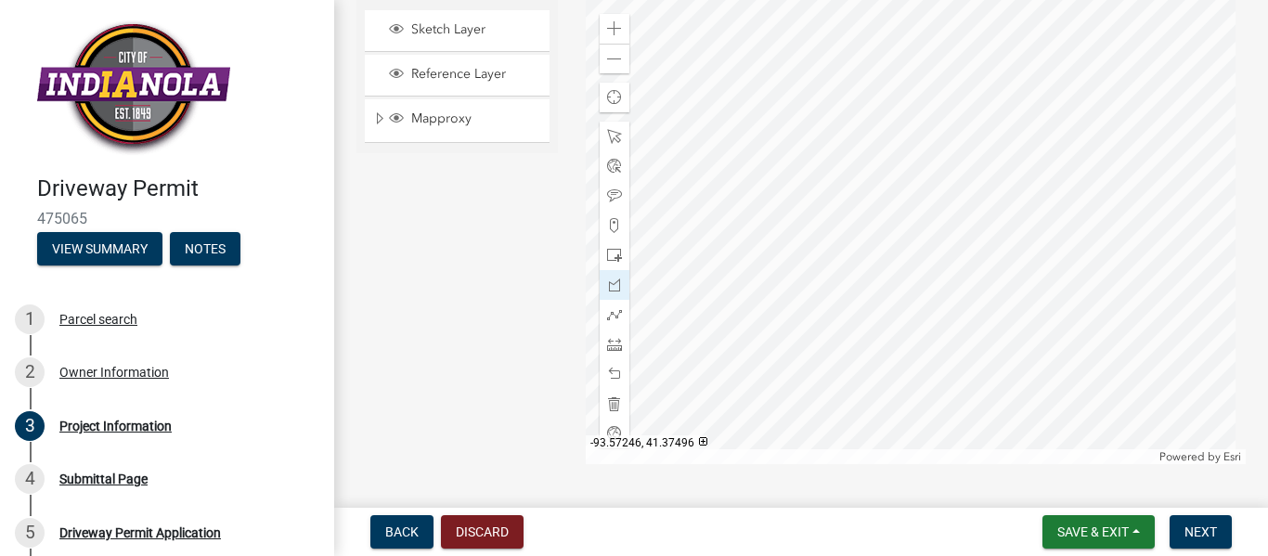
click at [462, 389] on div "Sketch Layer Reference Layer Mapproxy PLS Corner Monuments Road Dimensions Defa…" at bounding box center [456, 232] width 229 height 464
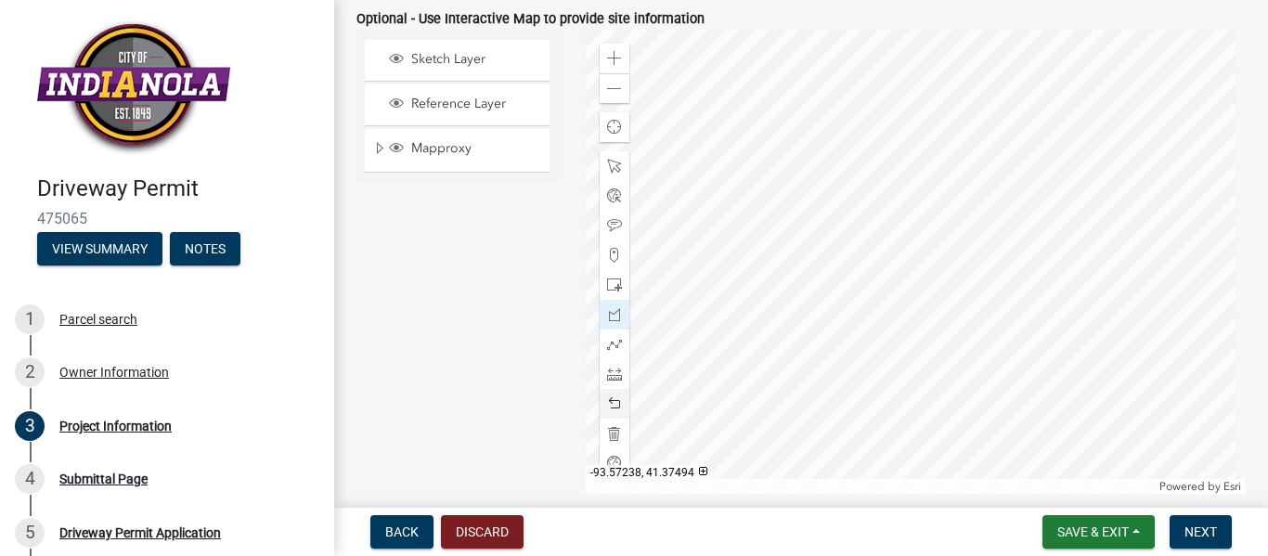
scroll to position [1391, 0]
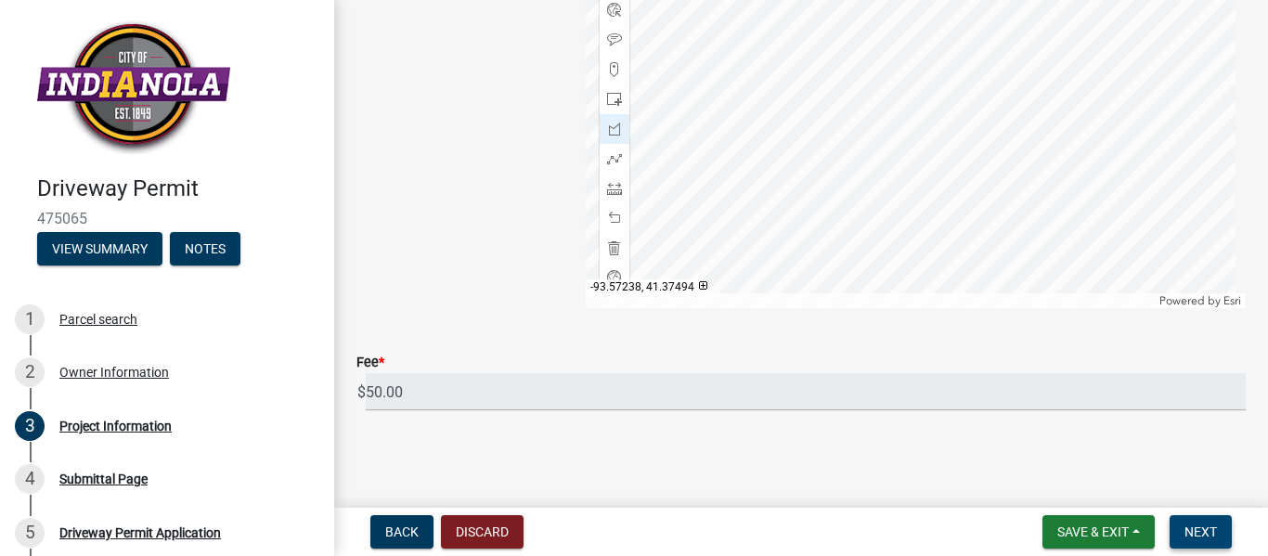
click at [1205, 536] on span "Next" at bounding box center [1200, 531] width 32 height 15
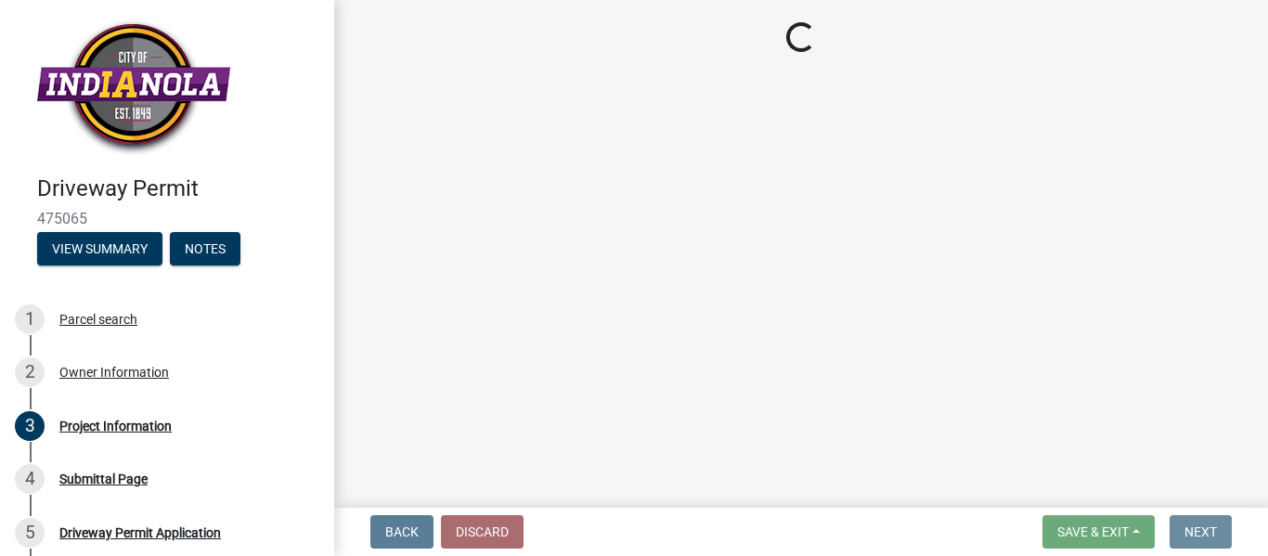
scroll to position [0, 0]
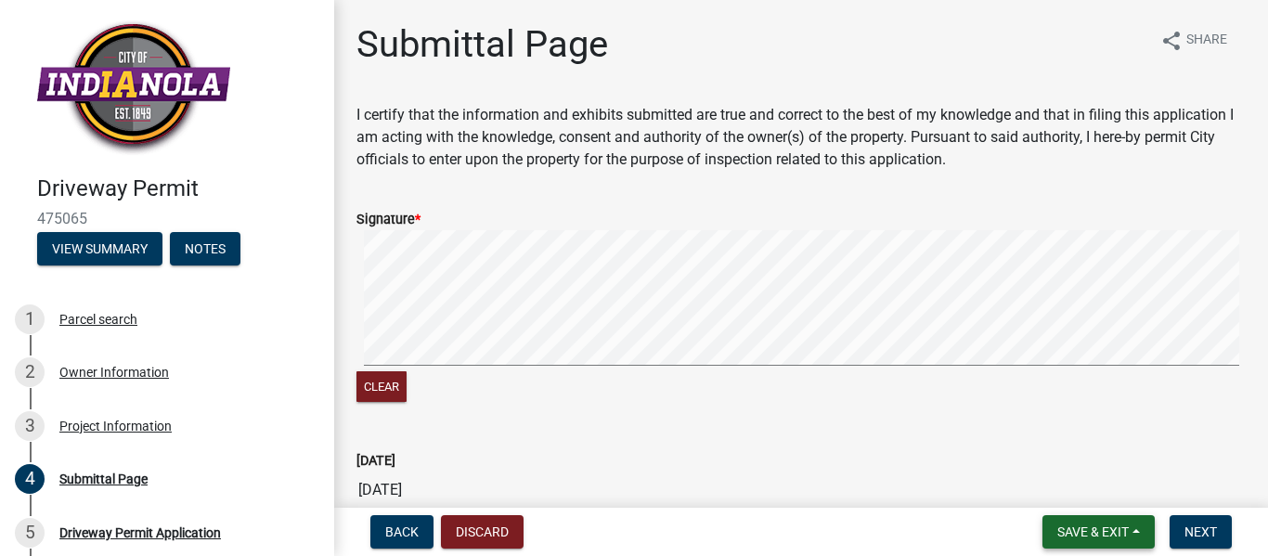
click at [1098, 531] on span "Save & Exit" at bounding box center [1092, 531] width 71 height 15
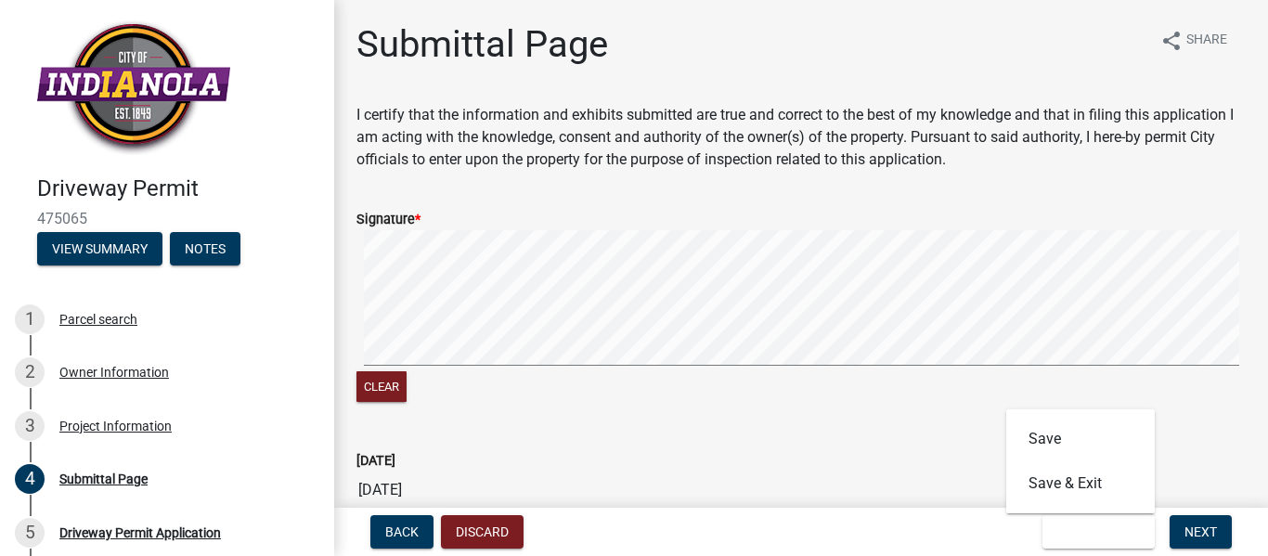
click at [875, 432] on div "[DATE] [DATE]" at bounding box center [800, 465] width 889 height 85
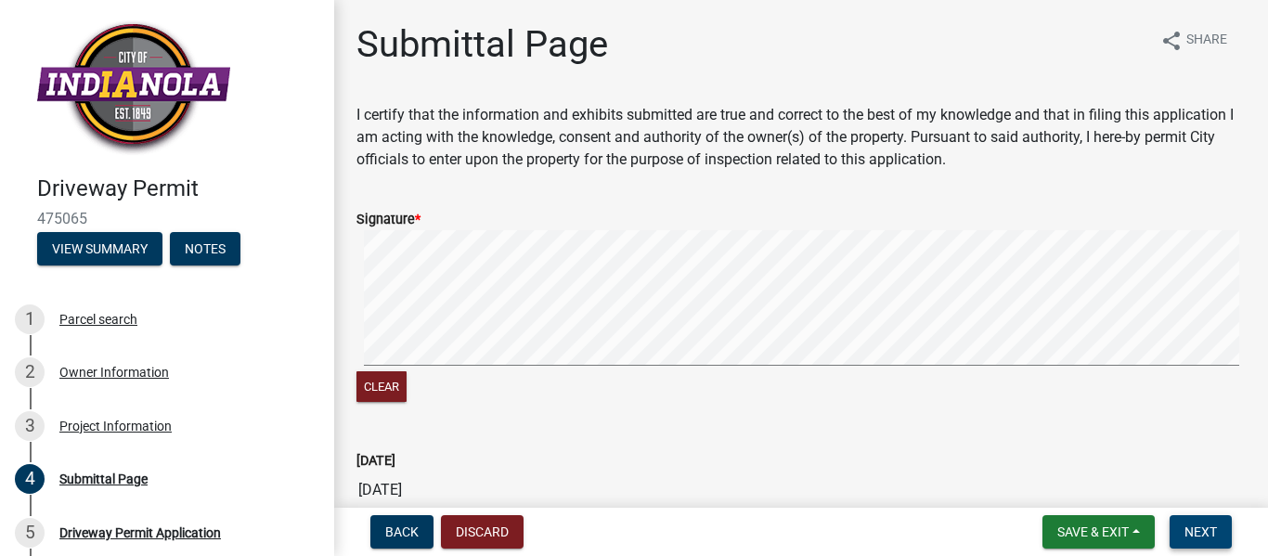
click at [1201, 534] on span "Next" at bounding box center [1200, 531] width 32 height 15
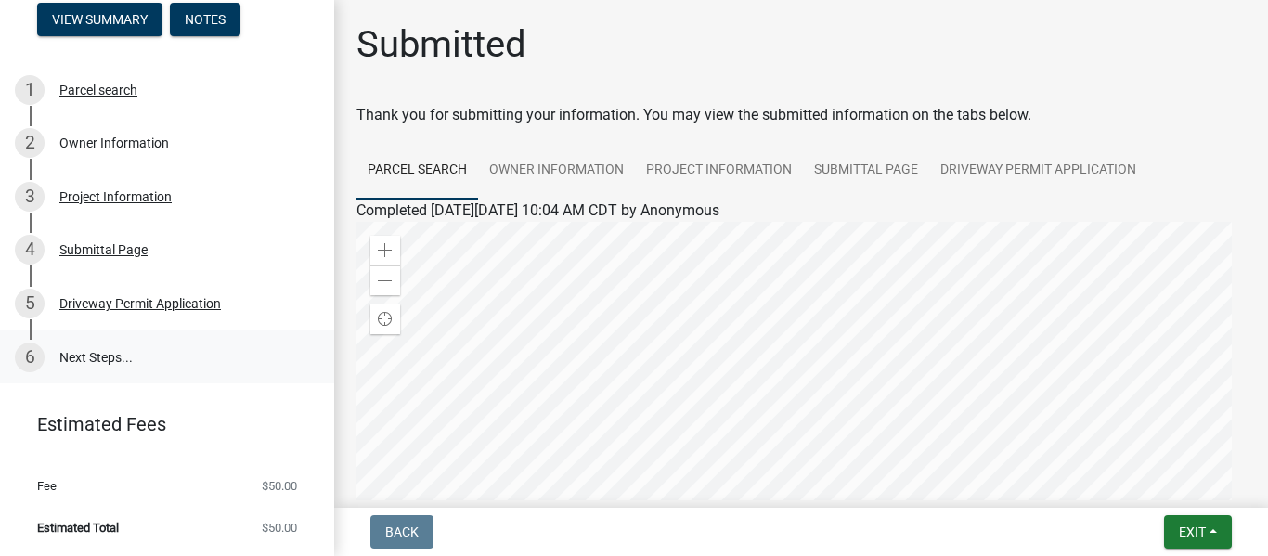
click at [100, 355] on link "6 Next Steps..." at bounding box center [167, 357] width 334 height 54
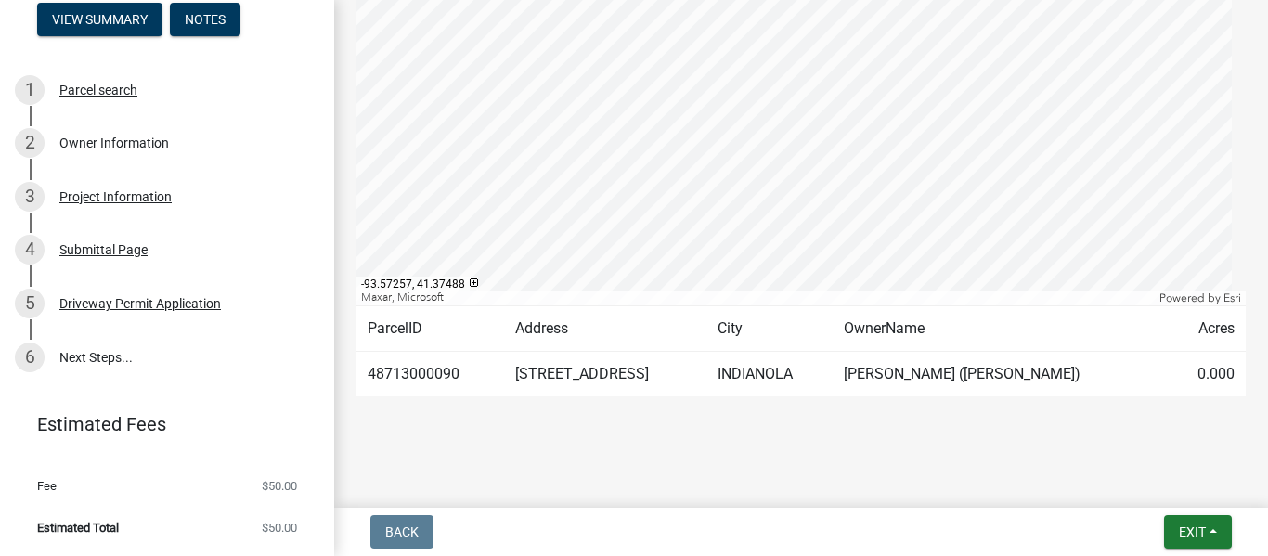
scroll to position [386, 0]
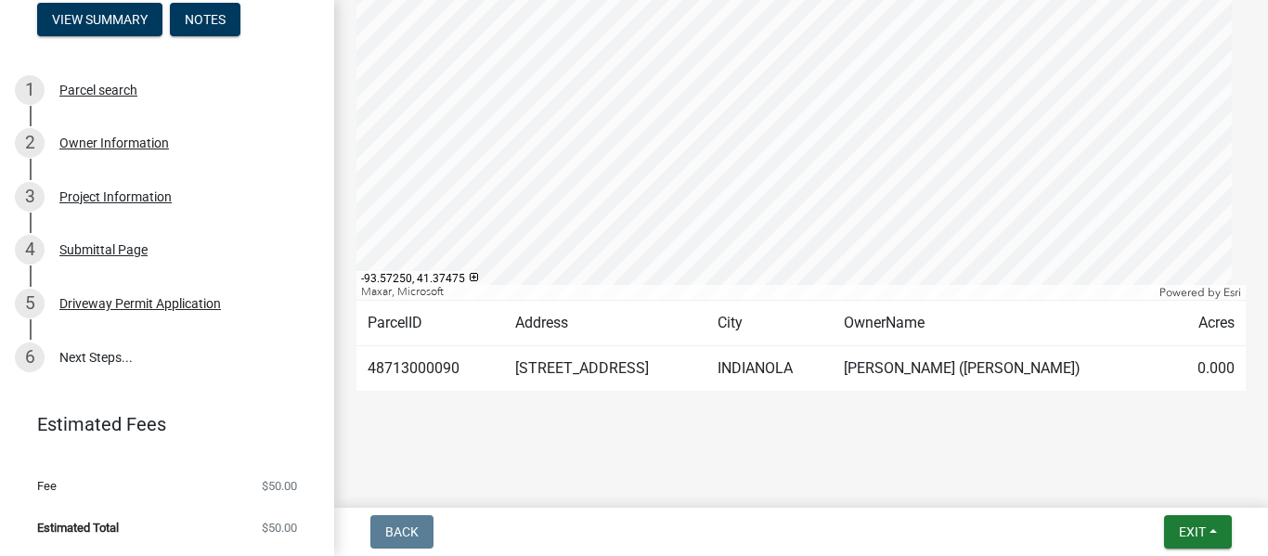
click at [966, 373] on td "[PERSON_NAME] ([PERSON_NAME])" at bounding box center [1001, 368] width 336 height 45
click at [1001, 362] on td "[PERSON_NAME] ([PERSON_NAME])" at bounding box center [1001, 368] width 336 height 45
click at [1194, 534] on span "Exit" at bounding box center [1192, 531] width 27 height 15
click at [633, 504] on div "Driveway Permit 475065 View Summary Notes 1 Parcel search 2 Owner Information 3…" at bounding box center [634, 278] width 1268 height 556
click at [102, 352] on link "6 Next Steps..." at bounding box center [167, 357] width 334 height 54
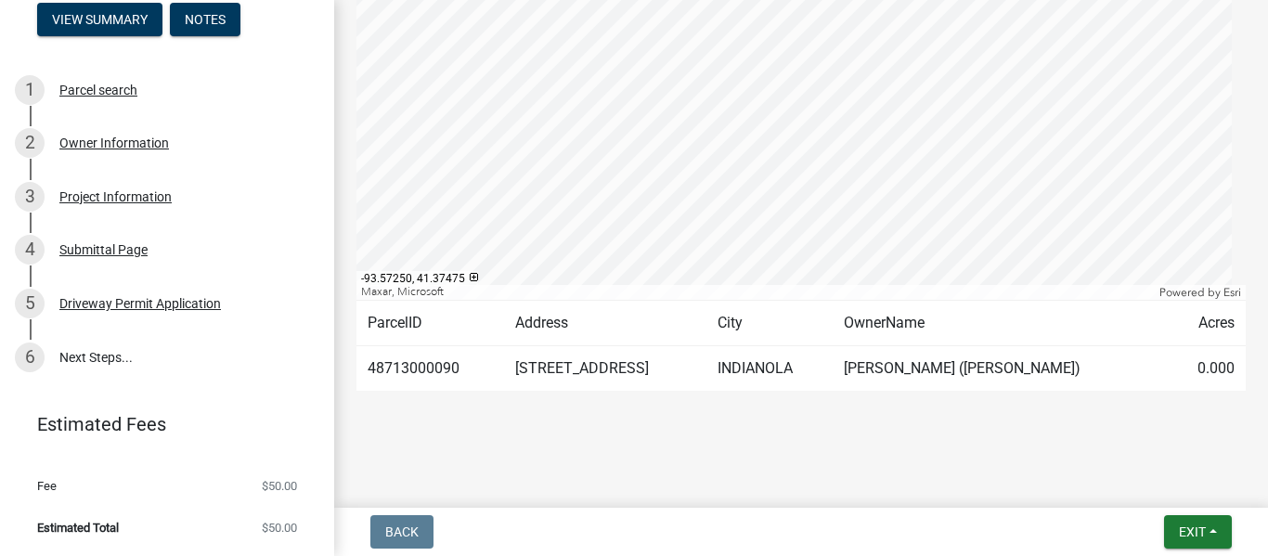
click at [104, 527] on span "Estimated Total" at bounding box center [78, 528] width 82 height 12
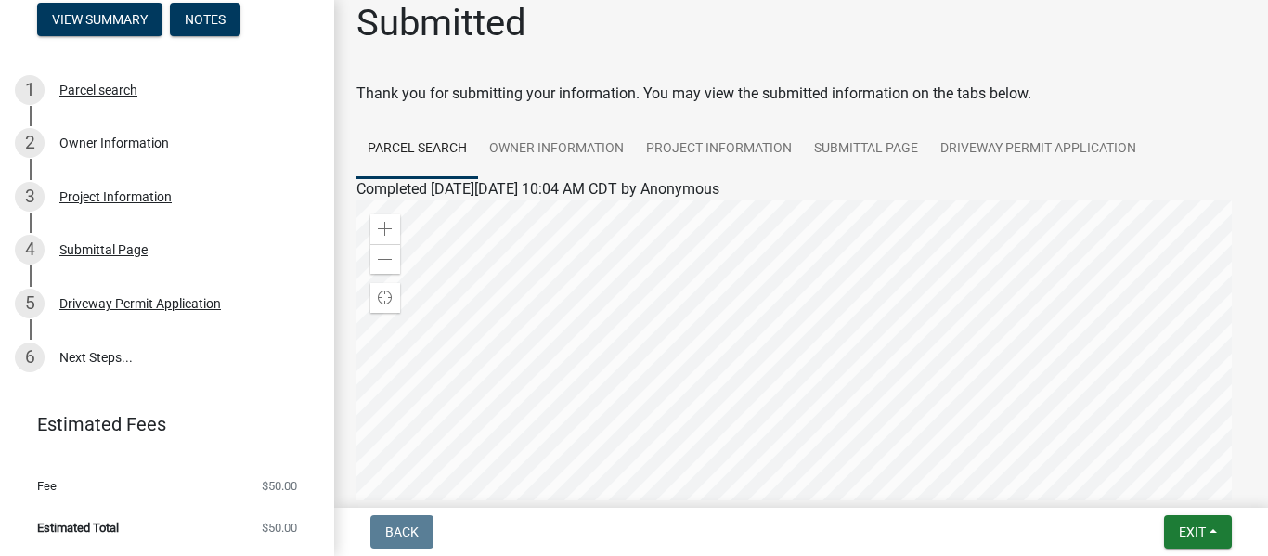
scroll to position [19, 0]
click at [591, 155] on link "Owner Information" at bounding box center [556, 151] width 157 height 59
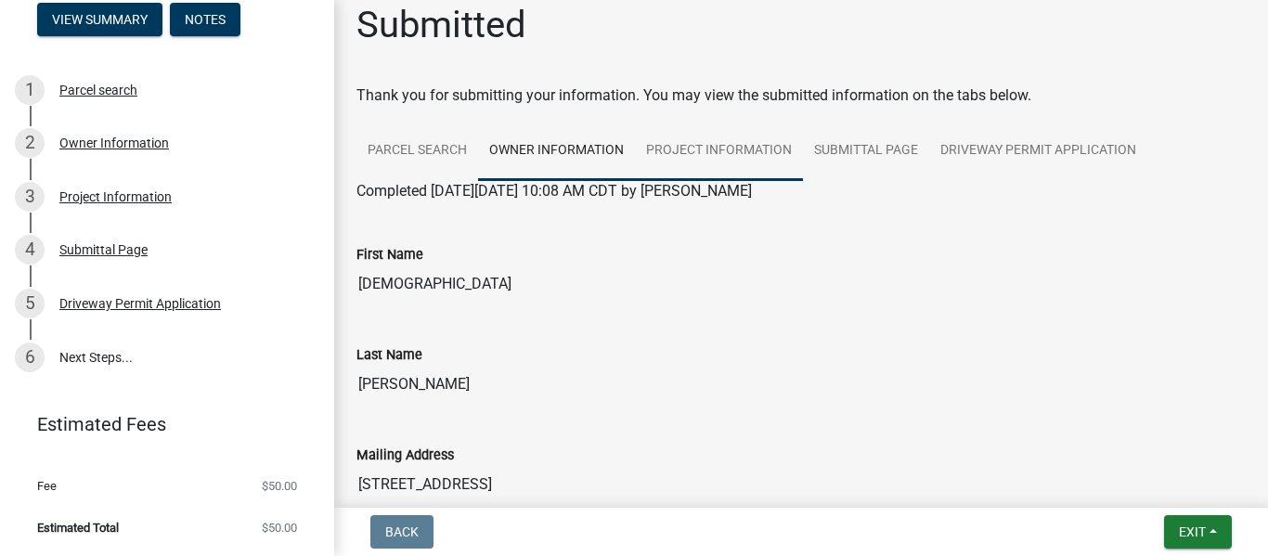
click at [707, 141] on link "Project Information" at bounding box center [719, 151] width 168 height 59
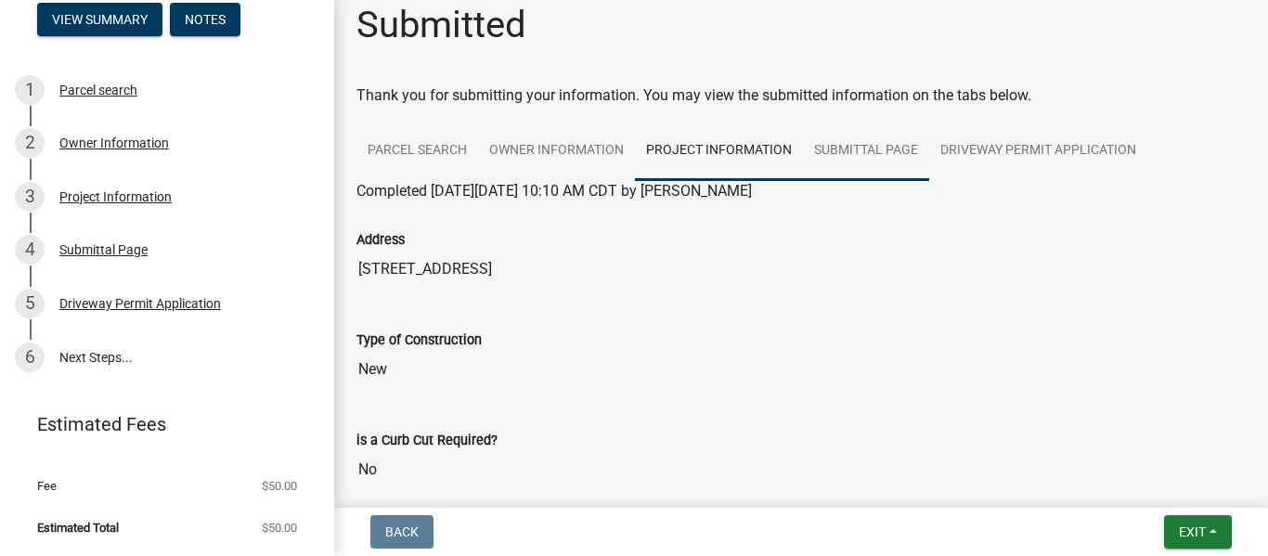
click at [891, 155] on link "Submittal Page" at bounding box center [866, 151] width 126 height 59
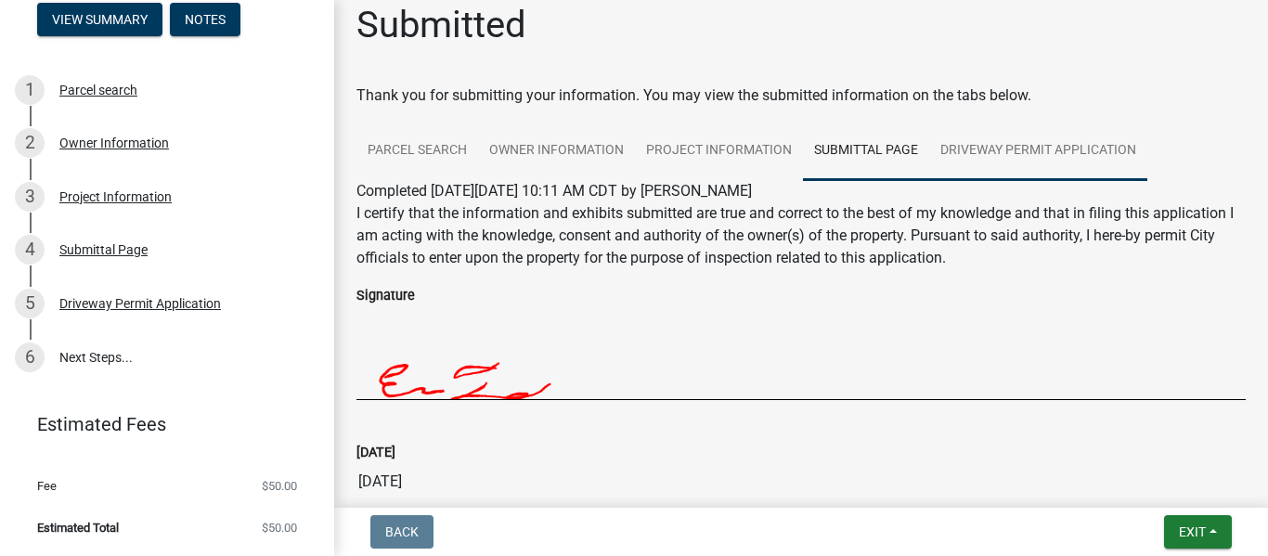
click at [991, 149] on link "Driveway Permit Application" at bounding box center [1038, 151] width 218 height 59
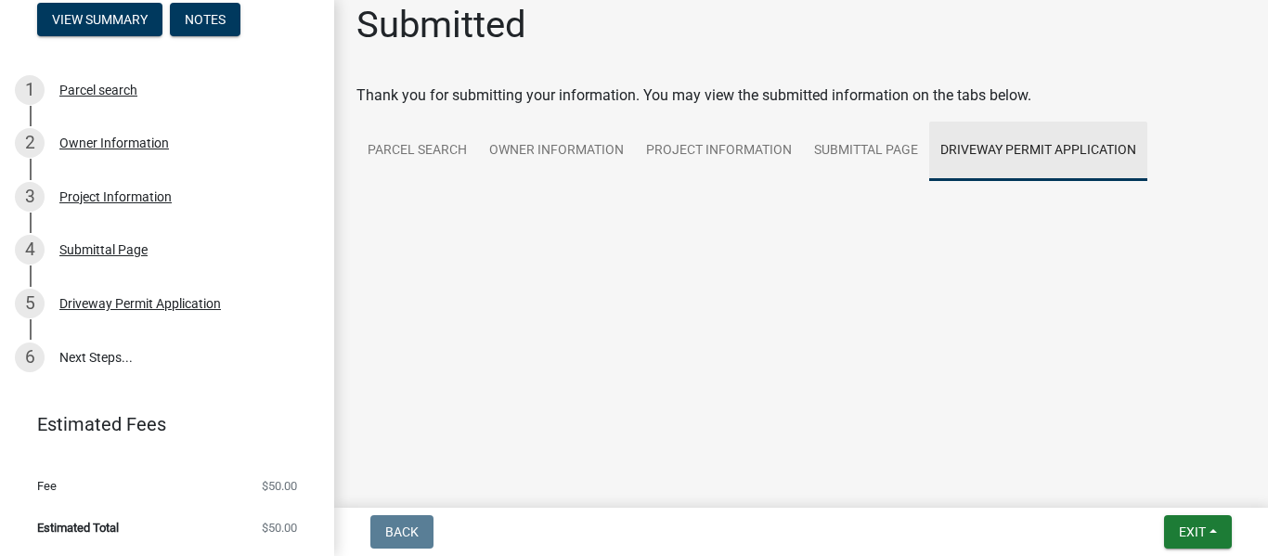
scroll to position [0, 0]
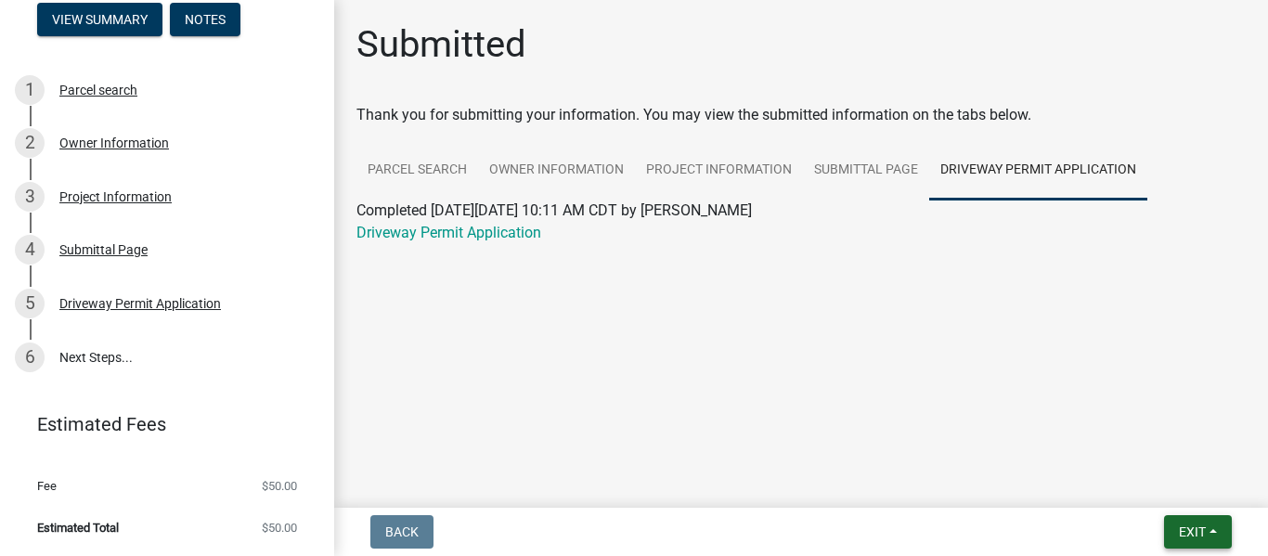
click at [1199, 533] on span "Exit" at bounding box center [1192, 531] width 27 height 15
click at [1174, 439] on button "Save" at bounding box center [1157, 439] width 149 height 45
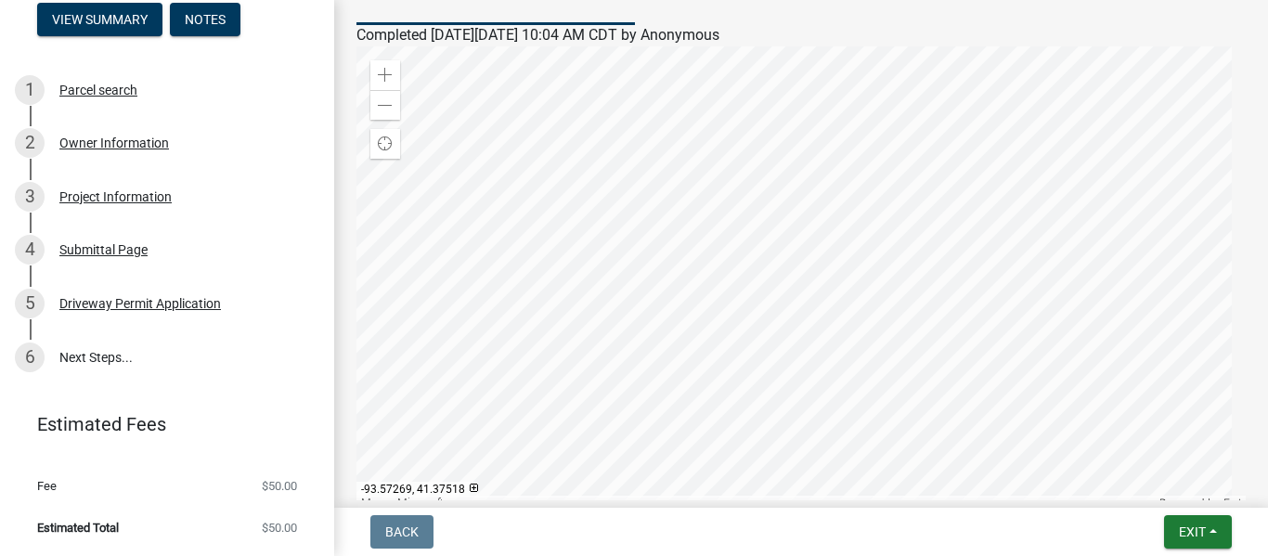
scroll to position [278, 0]
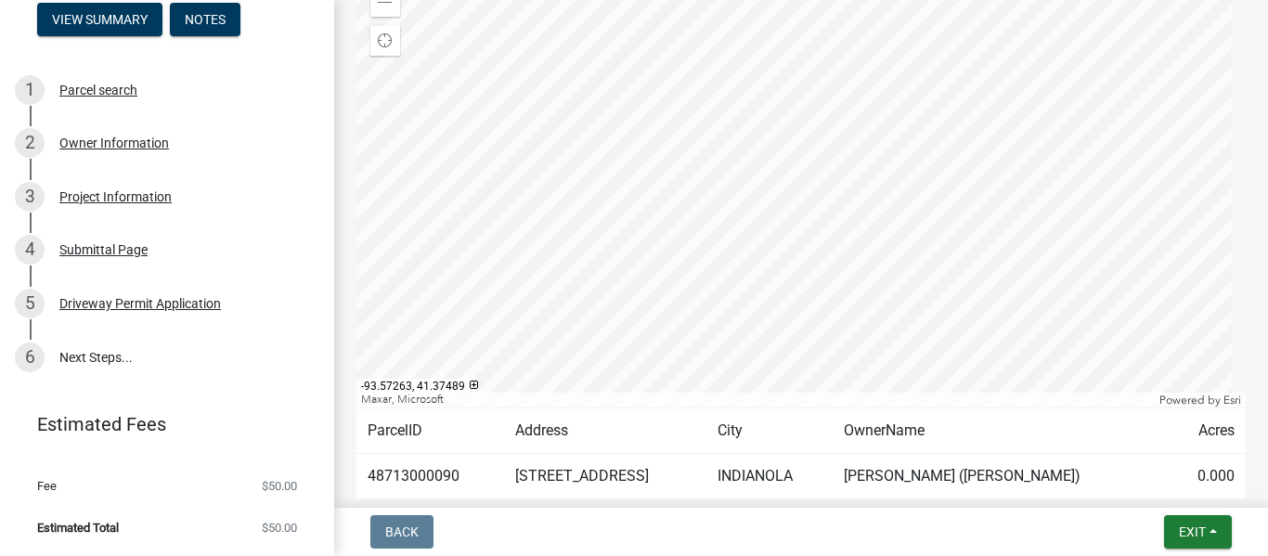
click at [646, 286] on div at bounding box center [800, 175] width 889 height 464
click at [944, 287] on div at bounding box center [800, 175] width 889 height 464
click at [946, 101] on div at bounding box center [800, 175] width 889 height 464
click at [943, 288] on div at bounding box center [800, 175] width 889 height 464
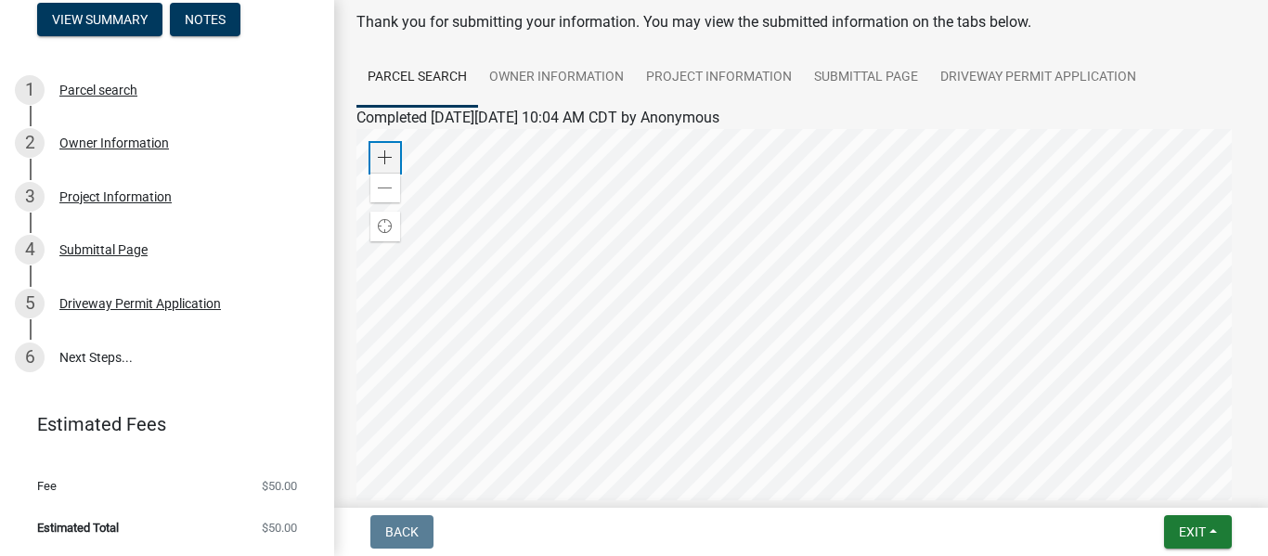
click at [391, 159] on span at bounding box center [385, 157] width 15 height 15
click at [716, 211] on div at bounding box center [800, 361] width 889 height 464
click at [822, 377] on div at bounding box center [800, 361] width 889 height 464
click at [90, 196] on div "Project Information" at bounding box center [115, 196] width 112 height 13
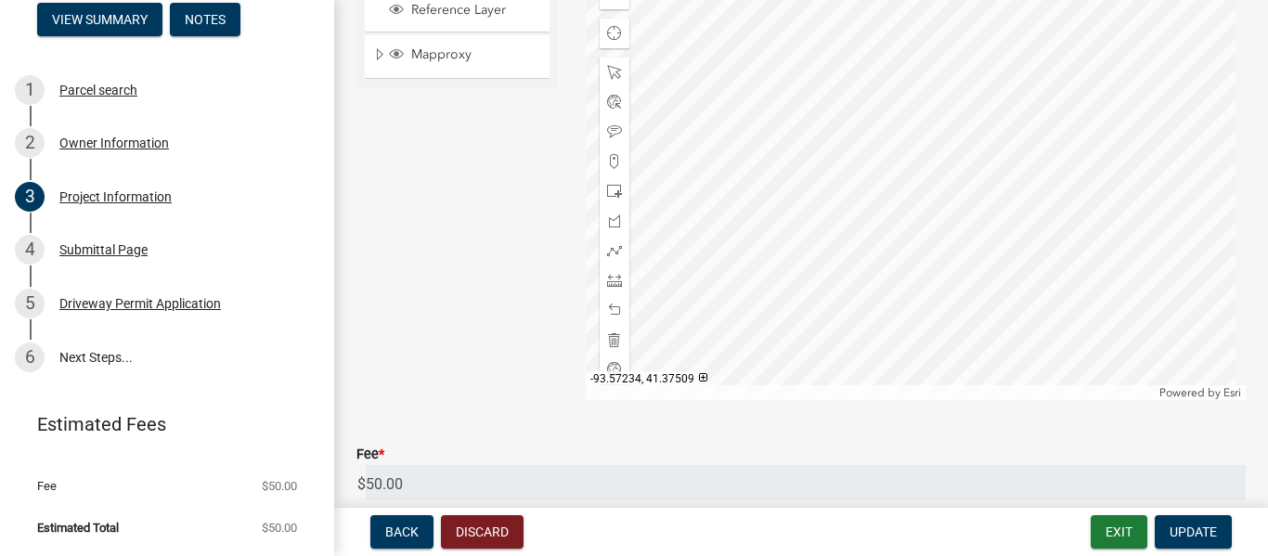
scroll to position [1114, 0]
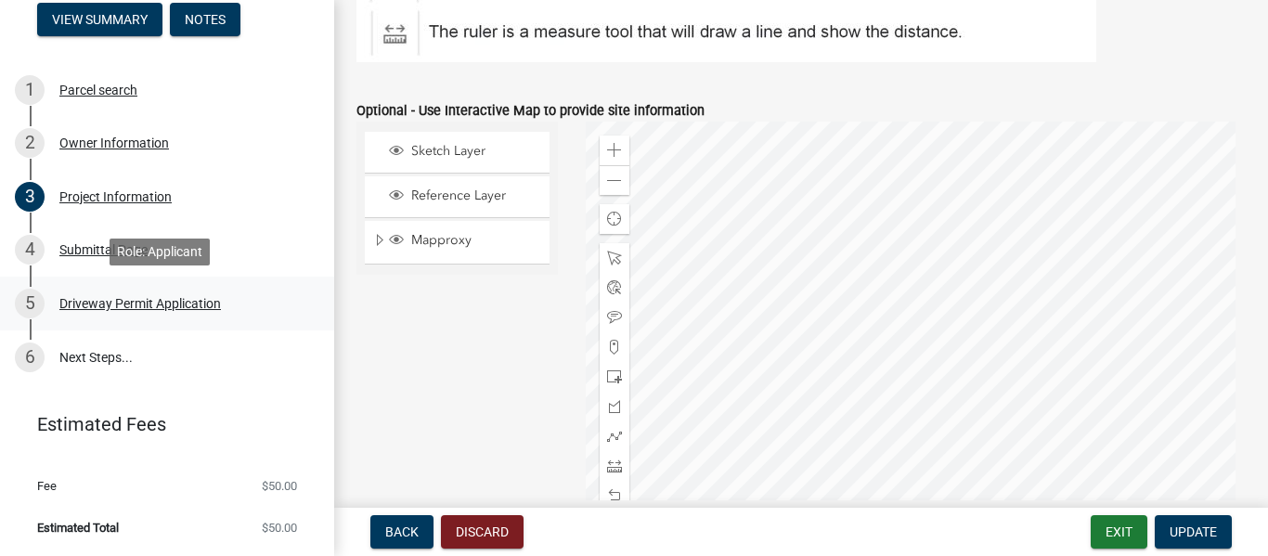
click at [116, 303] on div "Driveway Permit Application" at bounding box center [139, 303] width 161 height 13
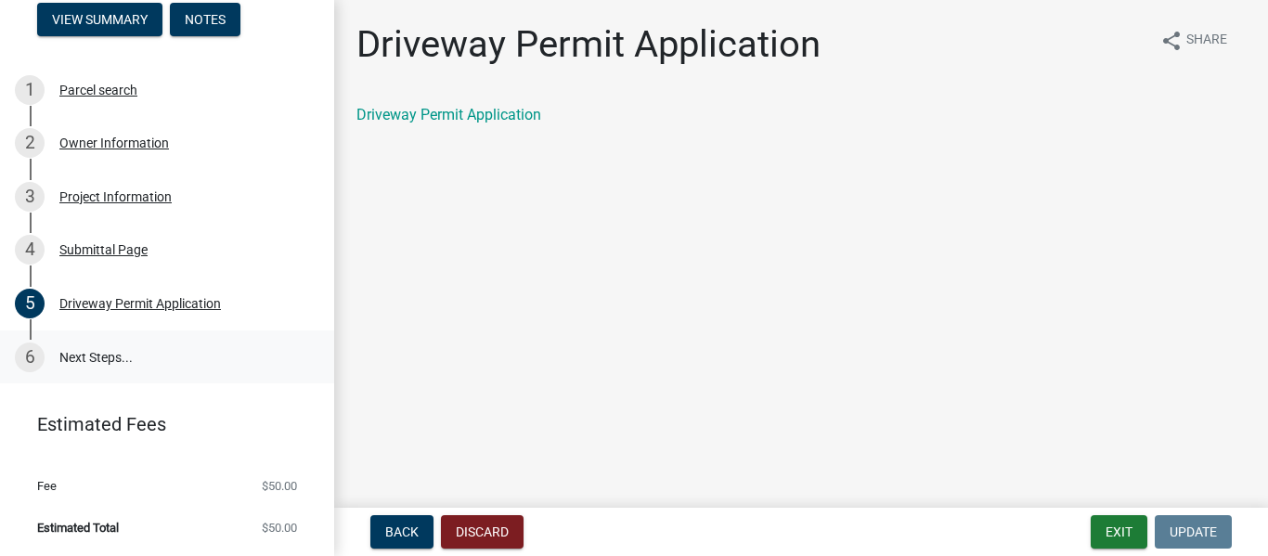
click at [120, 352] on link "6 Next Steps..." at bounding box center [167, 357] width 334 height 54
click at [91, 350] on link "6 Next Steps..." at bounding box center [167, 357] width 334 height 54
click at [92, 348] on link "6 Next Steps..." at bounding box center [167, 357] width 334 height 54
click at [112, 301] on div "Driveway Permit Application" at bounding box center [139, 303] width 161 height 13
click at [475, 113] on link "Driveway Permit Application" at bounding box center [448, 115] width 185 height 18
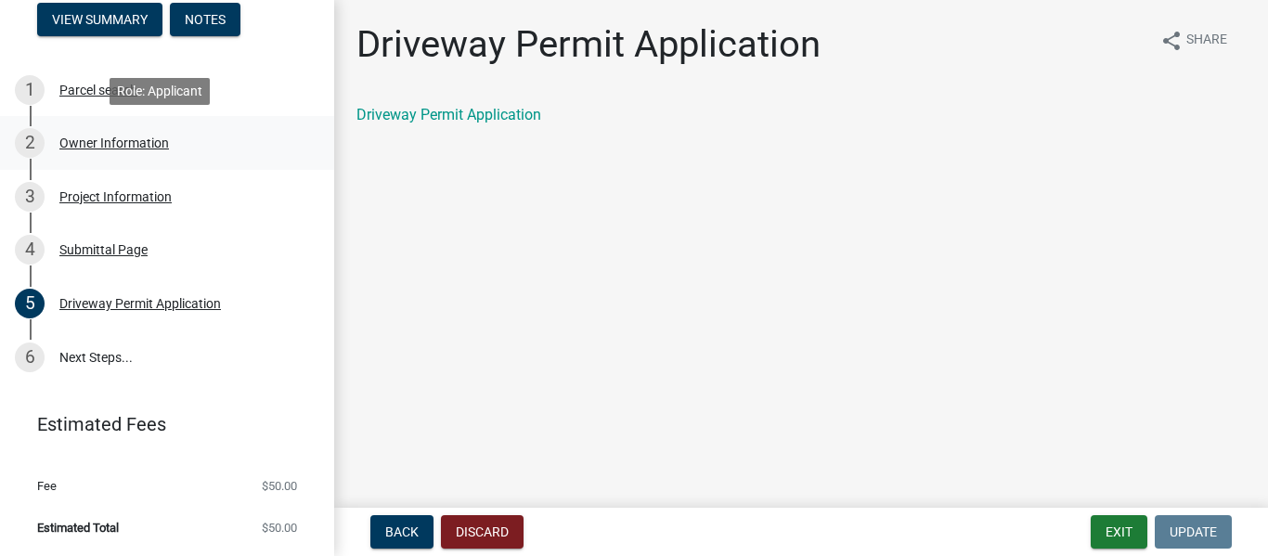
click at [101, 147] on div "Owner Information" at bounding box center [114, 142] width 110 height 13
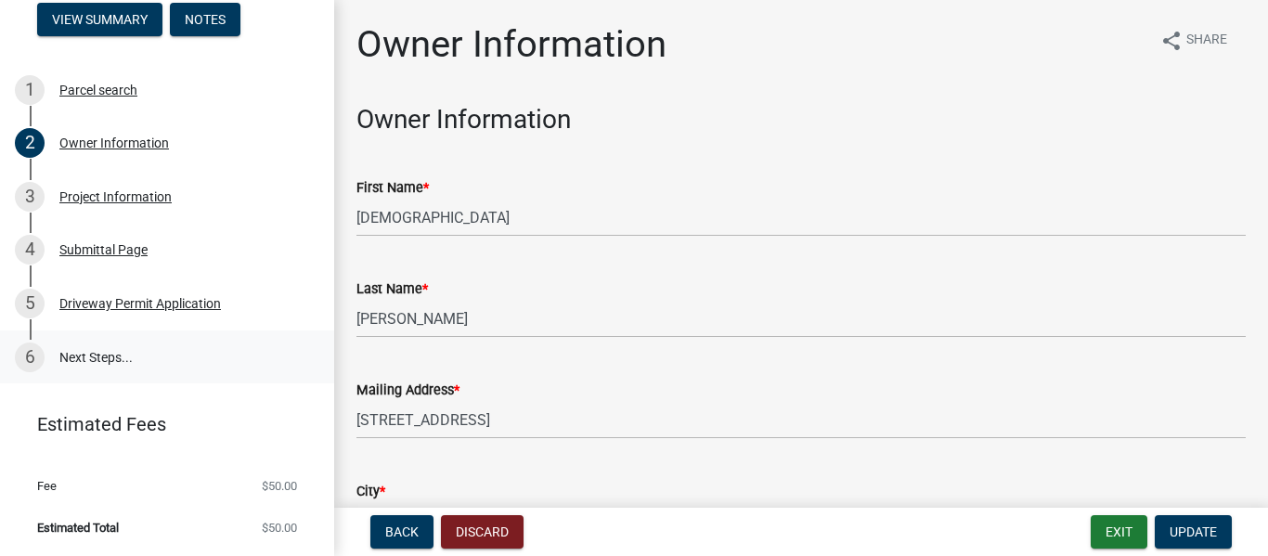
click at [70, 355] on link "6 Next Steps..." at bounding box center [167, 357] width 334 height 54
click at [101, 307] on div "Driveway Permit Application" at bounding box center [139, 303] width 161 height 13
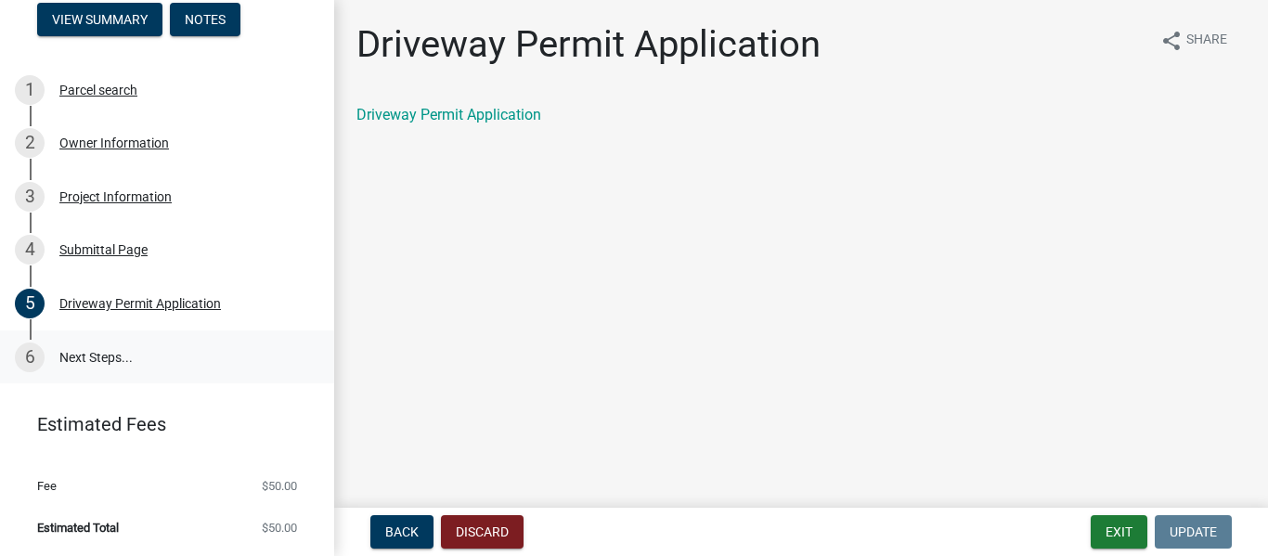
click at [107, 361] on link "6 Next Steps..." at bounding box center [167, 357] width 334 height 54
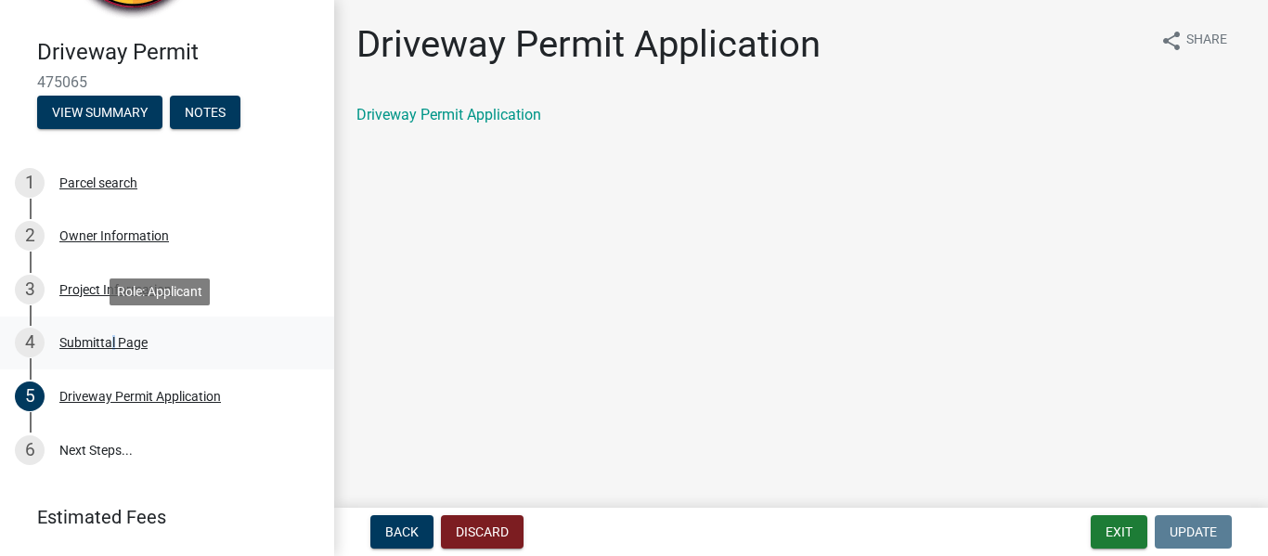
click at [109, 342] on div "Submittal Page" at bounding box center [103, 342] width 88 height 13
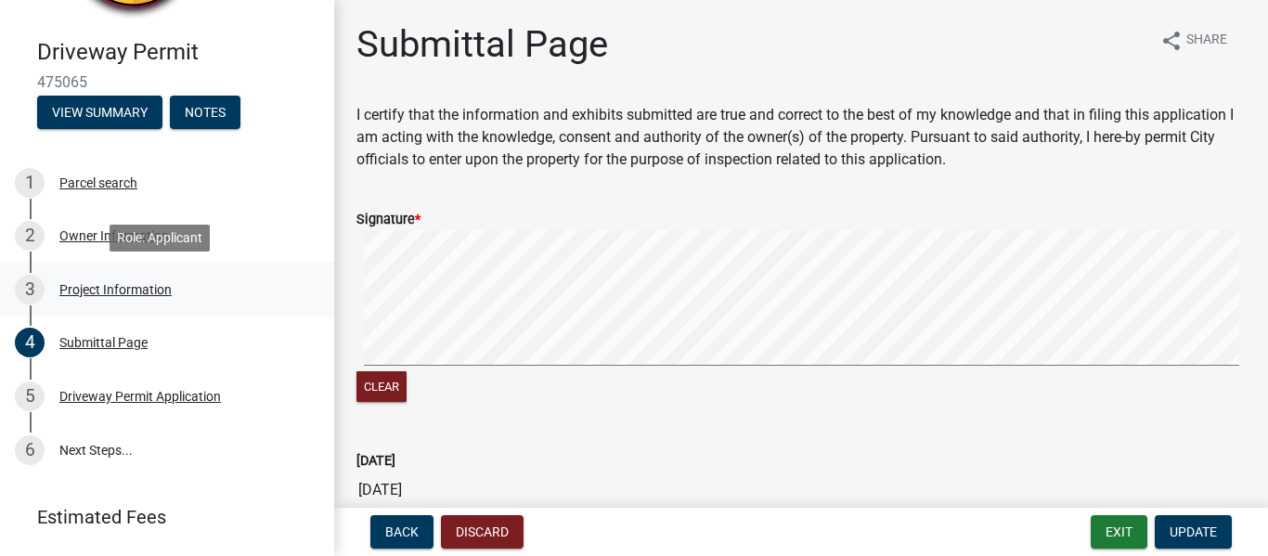
click at [114, 291] on div "Project Information" at bounding box center [115, 289] width 112 height 13
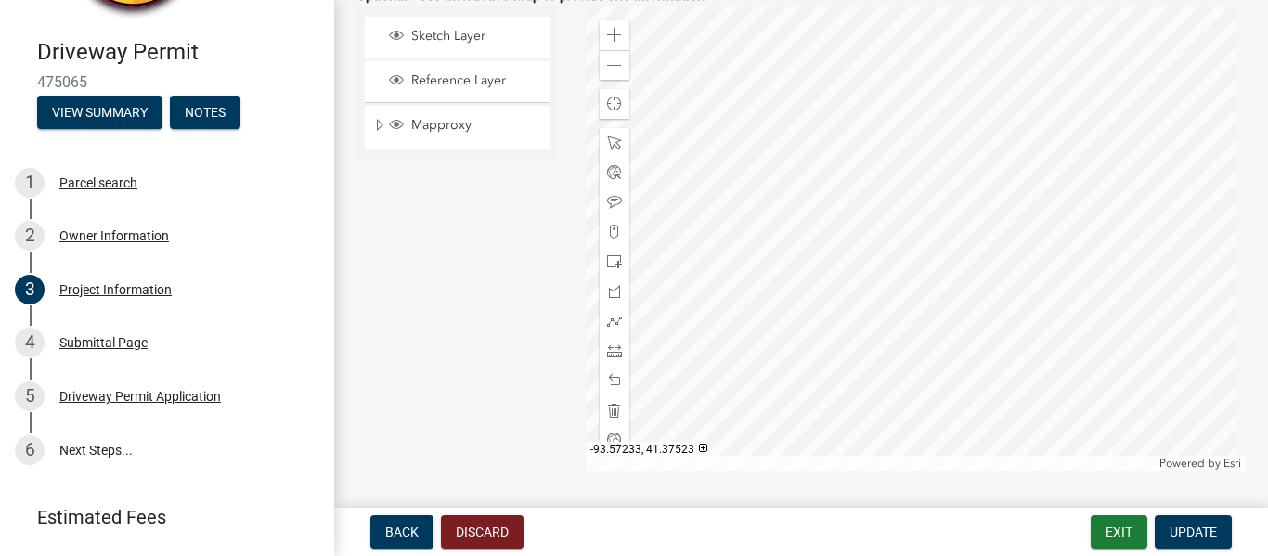
scroll to position [1114, 0]
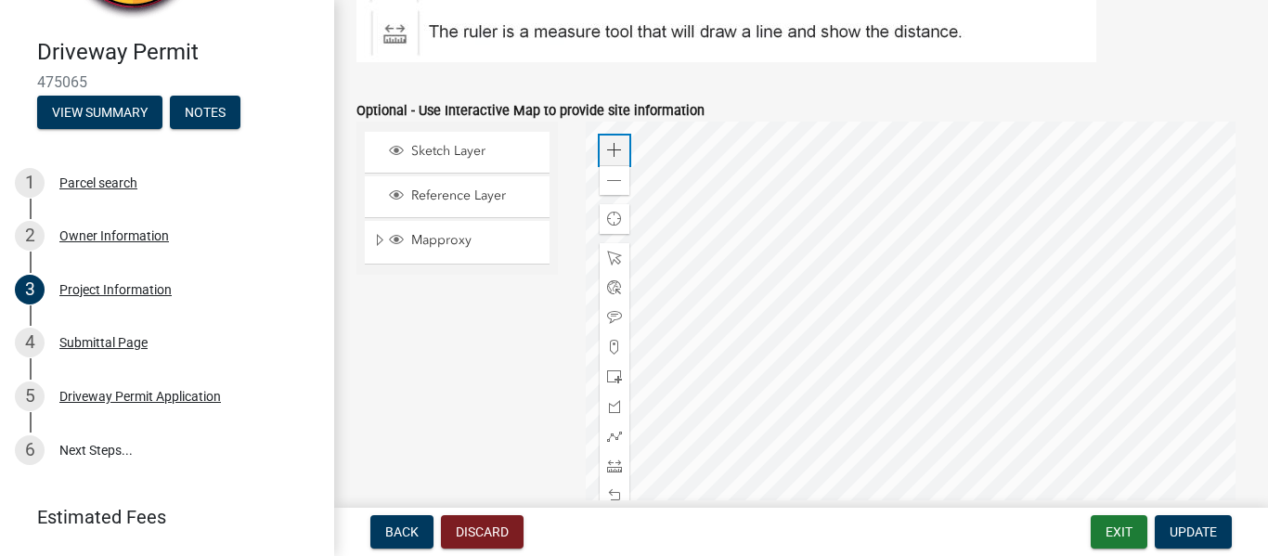
click at [612, 143] on span at bounding box center [614, 150] width 15 height 15
click at [610, 174] on span at bounding box center [614, 181] width 15 height 15
click at [610, 178] on span at bounding box center [614, 181] width 15 height 15
click at [614, 182] on span at bounding box center [614, 181] width 15 height 15
click at [612, 176] on span at bounding box center [614, 181] width 15 height 15
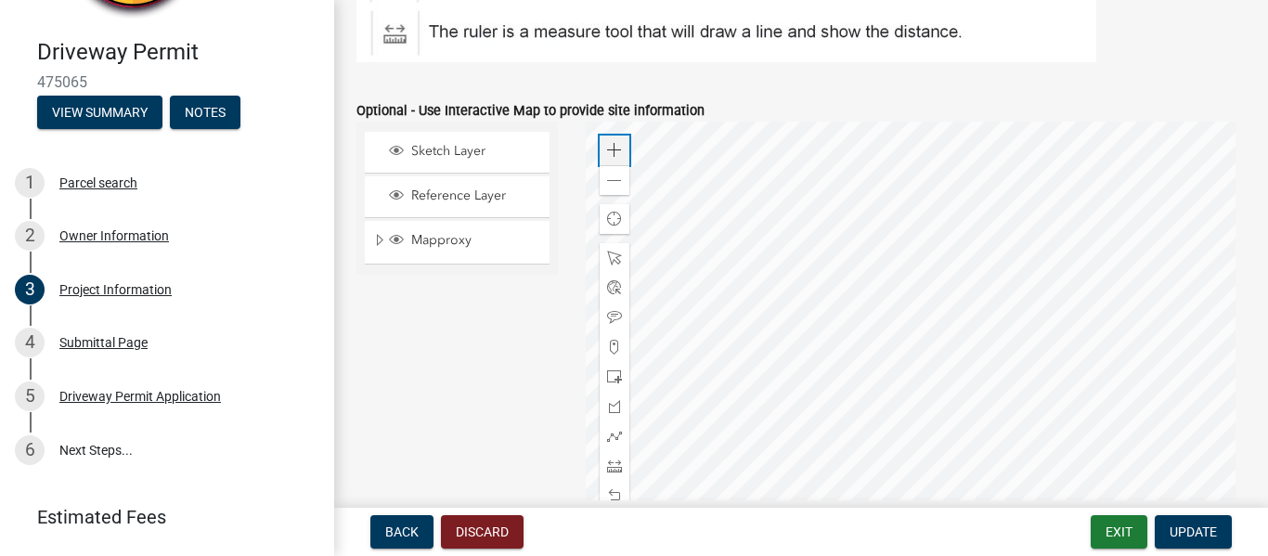
click at [619, 149] on div "Zoom in" at bounding box center [615, 151] width 30 height 30
click at [1004, 142] on div at bounding box center [916, 354] width 660 height 464
click at [859, 326] on div at bounding box center [916, 354] width 660 height 464
click at [611, 149] on span at bounding box center [614, 150] width 15 height 15
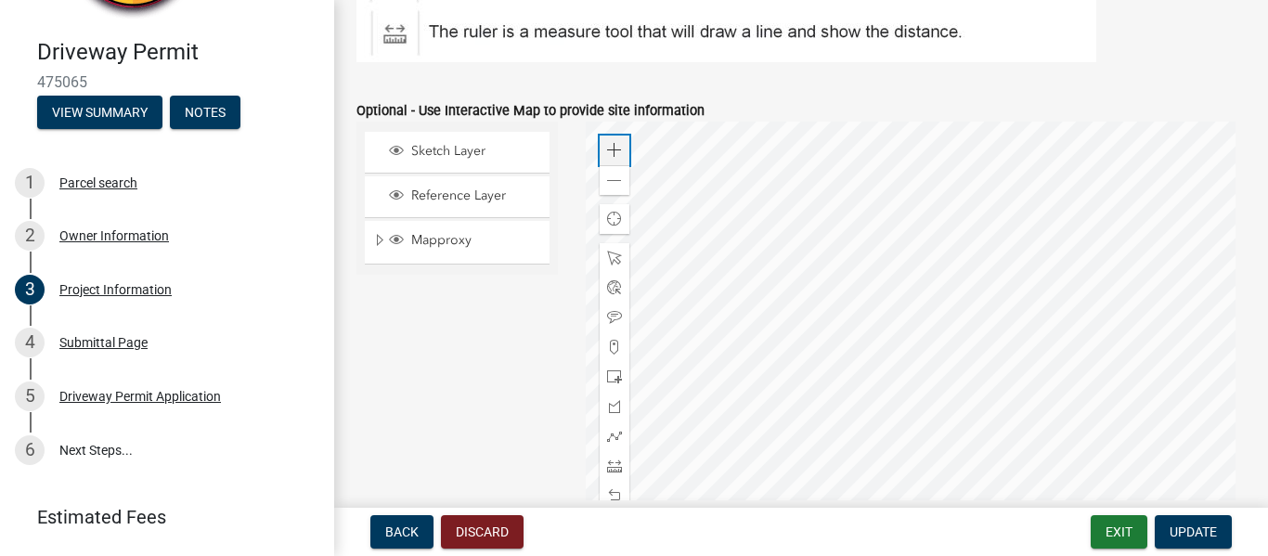
scroll to position [1207, 0]
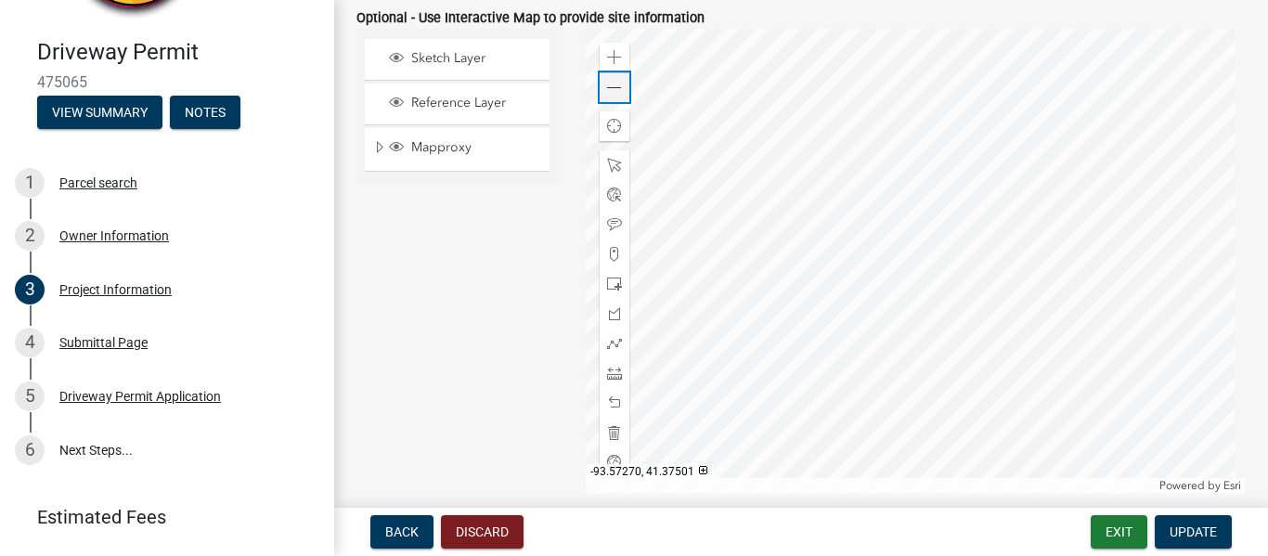
click at [607, 87] on span at bounding box center [614, 88] width 15 height 15
click at [617, 96] on div "Zoom out" at bounding box center [615, 87] width 30 height 30
click at [609, 56] on span at bounding box center [614, 57] width 15 height 15
click at [607, 56] on span at bounding box center [614, 57] width 15 height 15
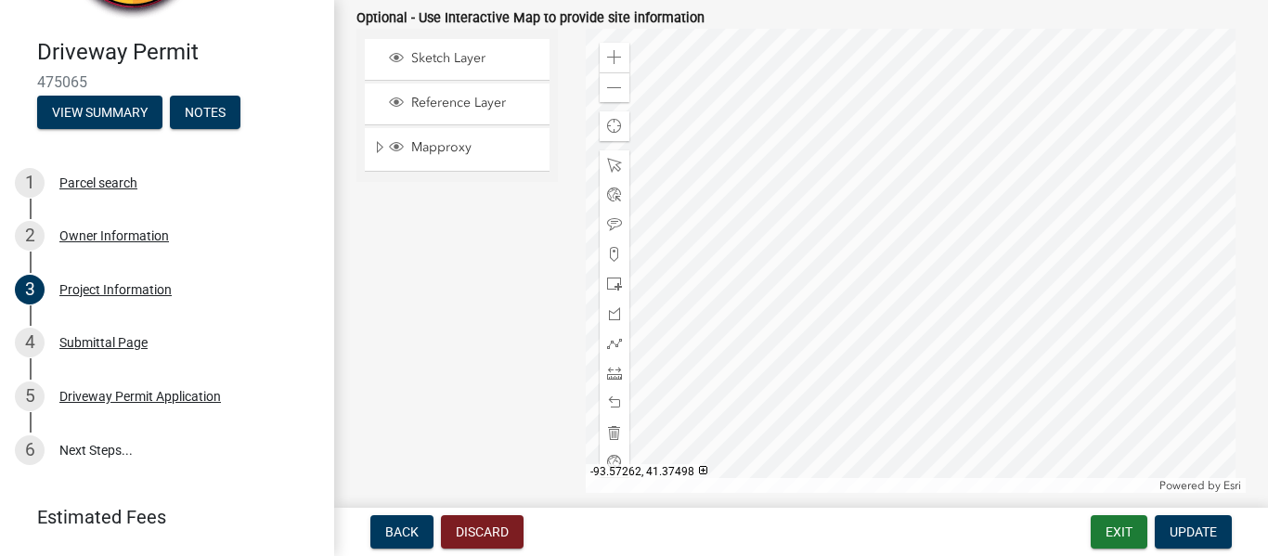
click at [834, 226] on div at bounding box center [916, 261] width 660 height 464
click at [617, 167] on span at bounding box center [614, 165] width 15 height 15
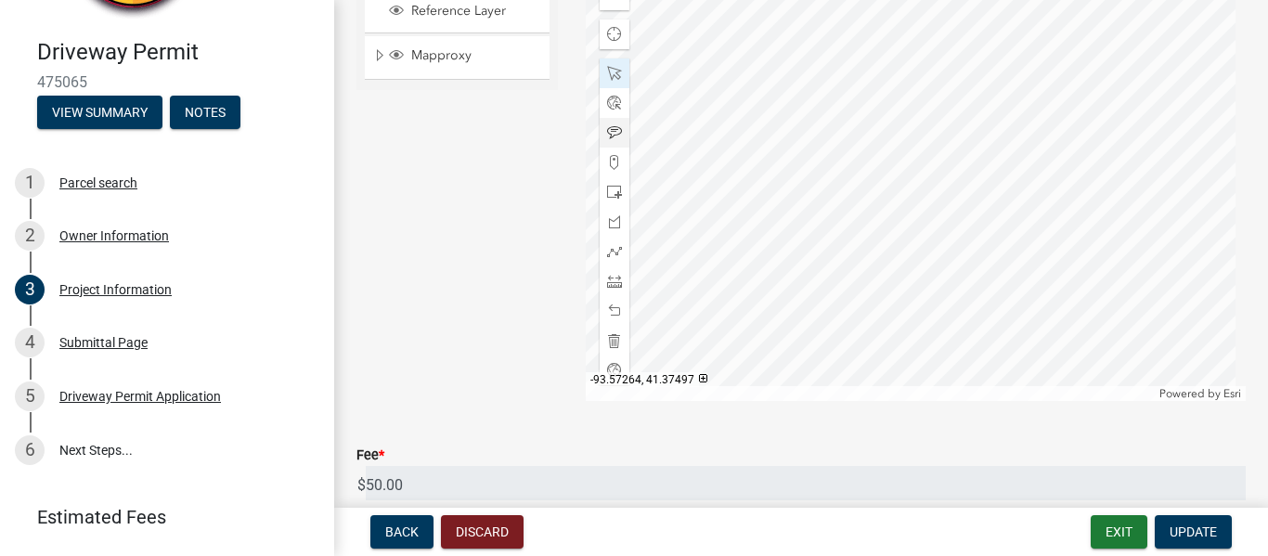
scroll to position [1299, 0]
click at [761, 82] on div at bounding box center [916, 168] width 660 height 464
click at [819, 291] on div at bounding box center [916, 168] width 660 height 464
click at [586, 254] on div at bounding box center [916, 168] width 660 height 464
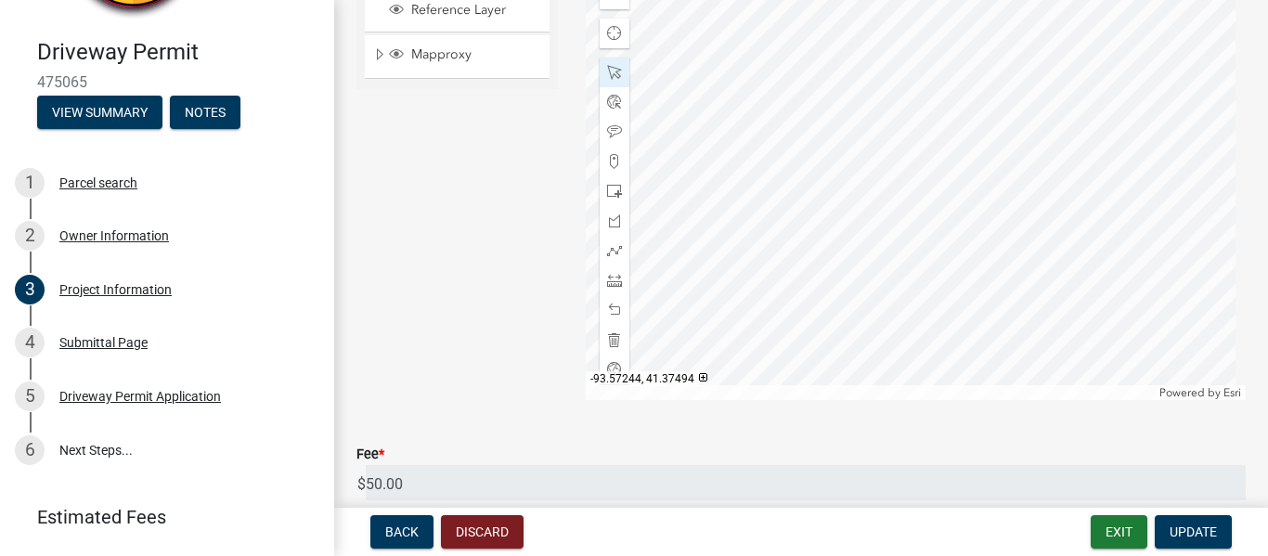
click at [462, 254] on div "Sketch Layer Reference Layer Mapproxy PLS Corner Monuments Road Dimensions Defa…" at bounding box center [456, 168] width 229 height 464
click at [704, 254] on div at bounding box center [916, 168] width 660 height 464
click at [809, 328] on div at bounding box center [916, 168] width 660 height 464
click at [809, 385] on div "Powered by [PERSON_NAME]" at bounding box center [916, 392] width 660 height 15
click at [810, 88] on div at bounding box center [916, 168] width 660 height 464
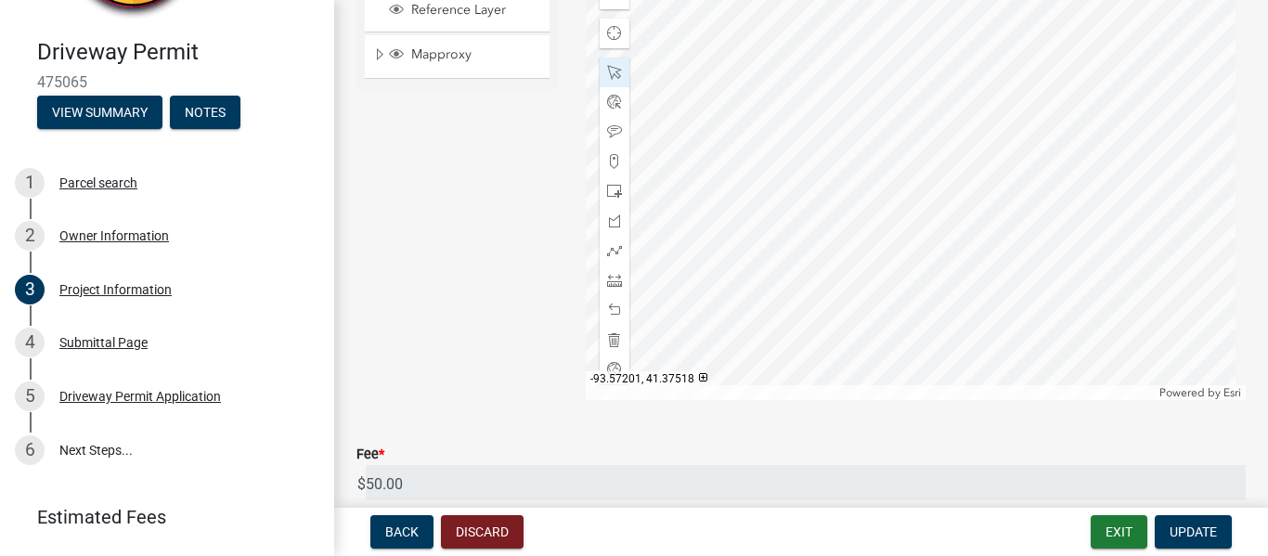
click at [838, 8] on div at bounding box center [916, 168] width 660 height 464
click at [839, 0] on div at bounding box center [916, 168] width 660 height 464
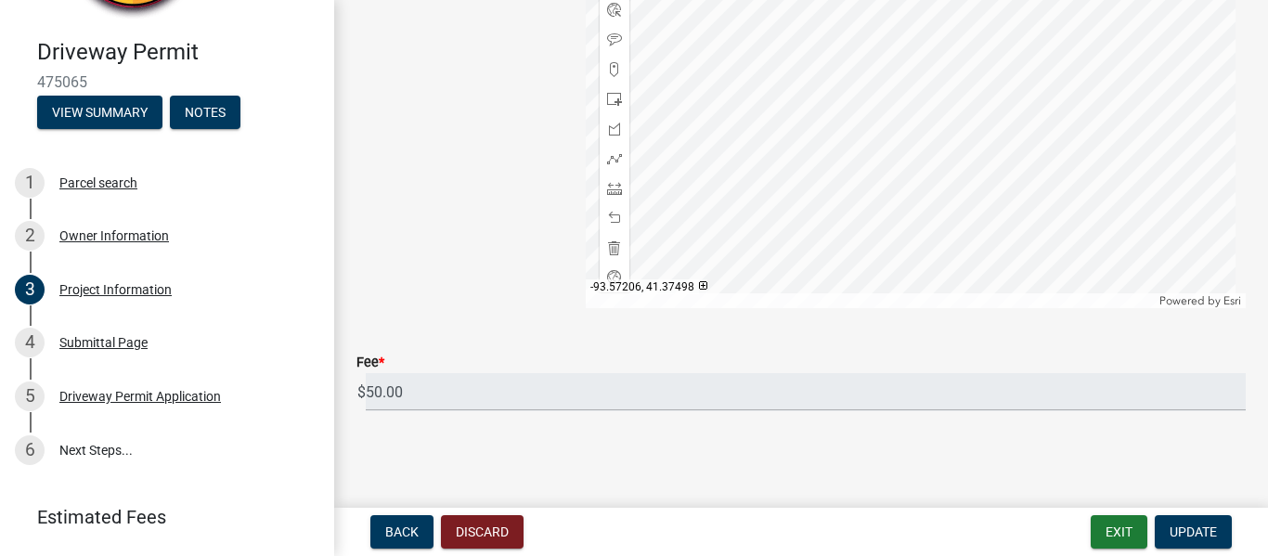
click at [806, 128] on div at bounding box center [916, 76] width 660 height 464
click at [618, 174] on div at bounding box center [615, 189] width 30 height 30
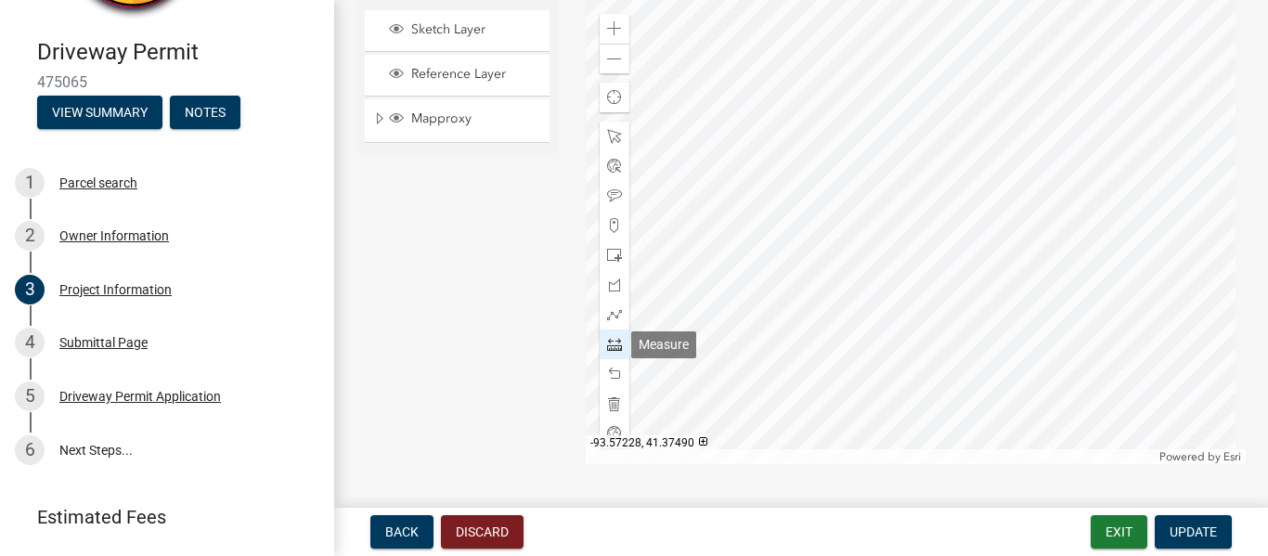
click at [614, 348] on span at bounding box center [614, 344] width 15 height 15
click at [721, 304] on div at bounding box center [916, 232] width 660 height 464
click at [720, 421] on div at bounding box center [916, 232] width 660 height 464
click at [722, 301] on div at bounding box center [916, 232] width 660 height 464
click at [691, 278] on div at bounding box center [916, 232] width 660 height 464
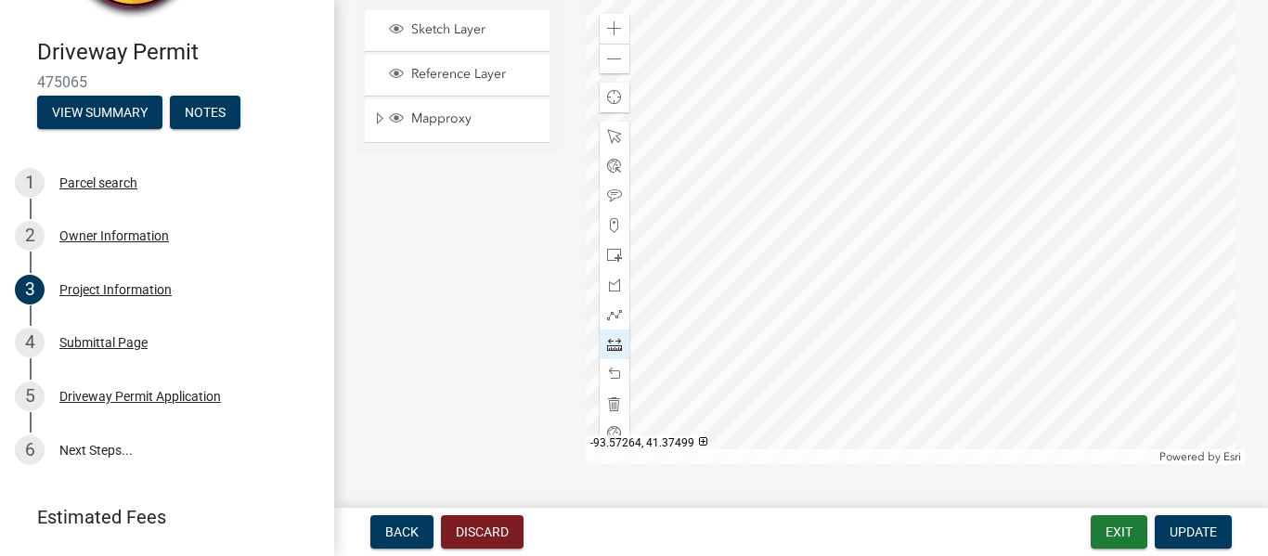
click at [652, 342] on div at bounding box center [916, 232] width 660 height 464
click at [652, 356] on div at bounding box center [916, 232] width 660 height 464
click at [719, 355] on div at bounding box center [916, 232] width 660 height 464
click at [865, 280] on div at bounding box center [916, 232] width 660 height 464
click at [607, 344] on span at bounding box center [614, 344] width 15 height 15
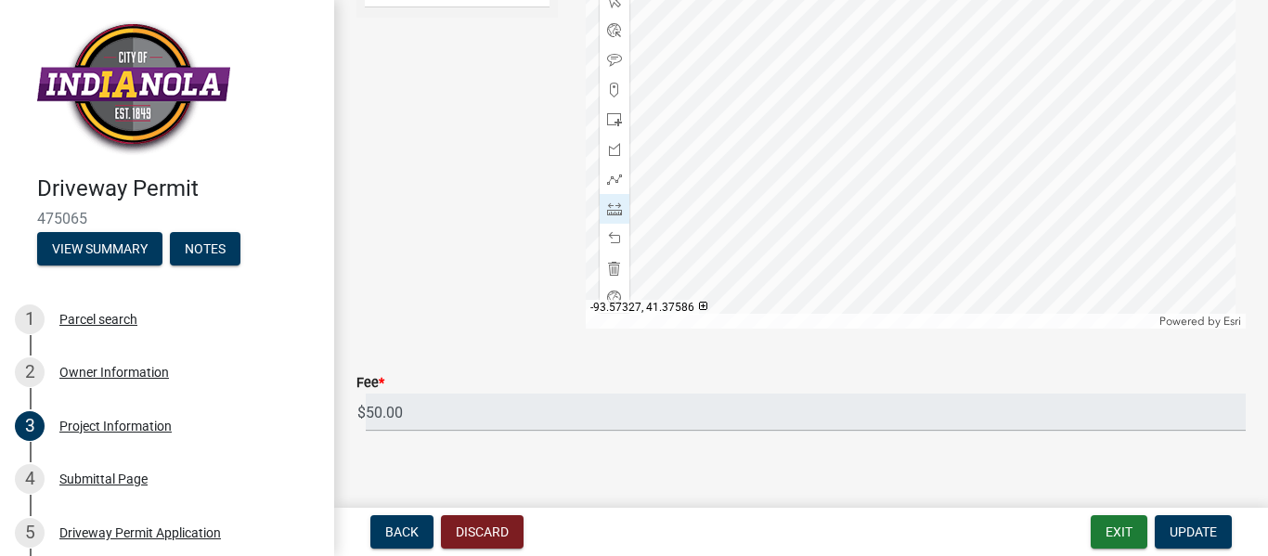
scroll to position [1391, 0]
